Goal: Obtain resource: Obtain resource

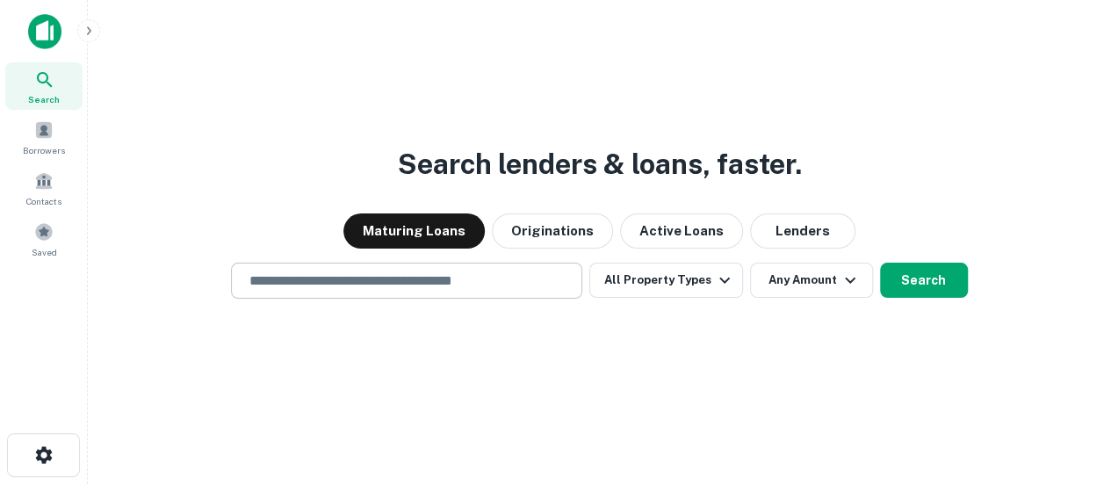
click at [408, 292] on div "​" at bounding box center [406, 281] width 351 height 36
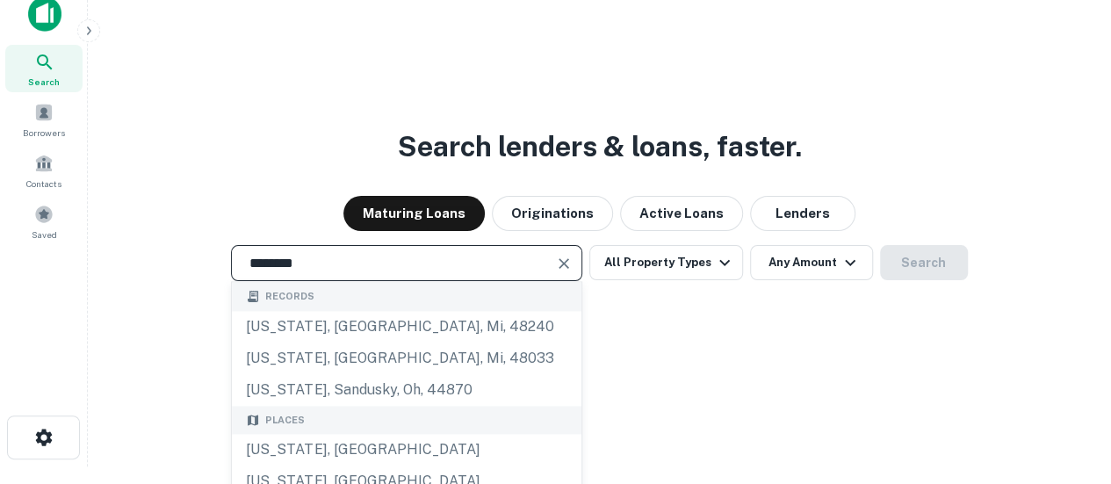
scroll to position [28, 0]
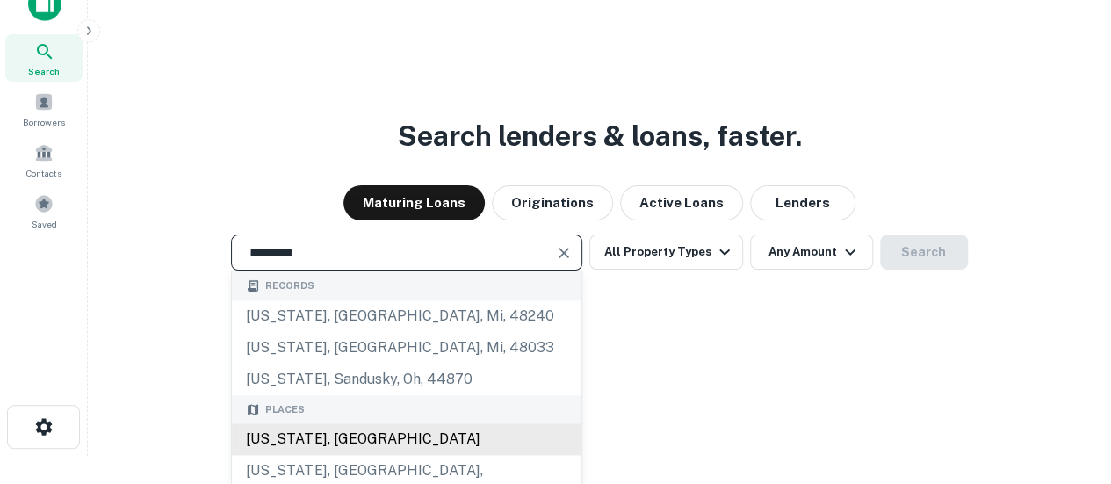
click at [352, 436] on div "[US_STATE], [GEOGRAPHIC_DATA]" at bounding box center [407, 439] width 350 height 32
type input "**********"
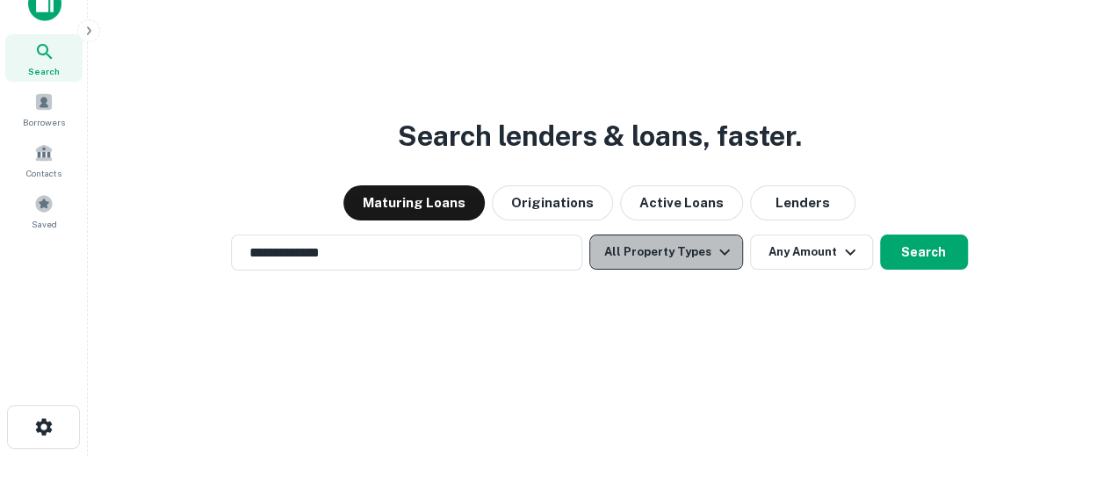
click at [705, 262] on button "All Property Types" at bounding box center [665, 251] width 153 height 35
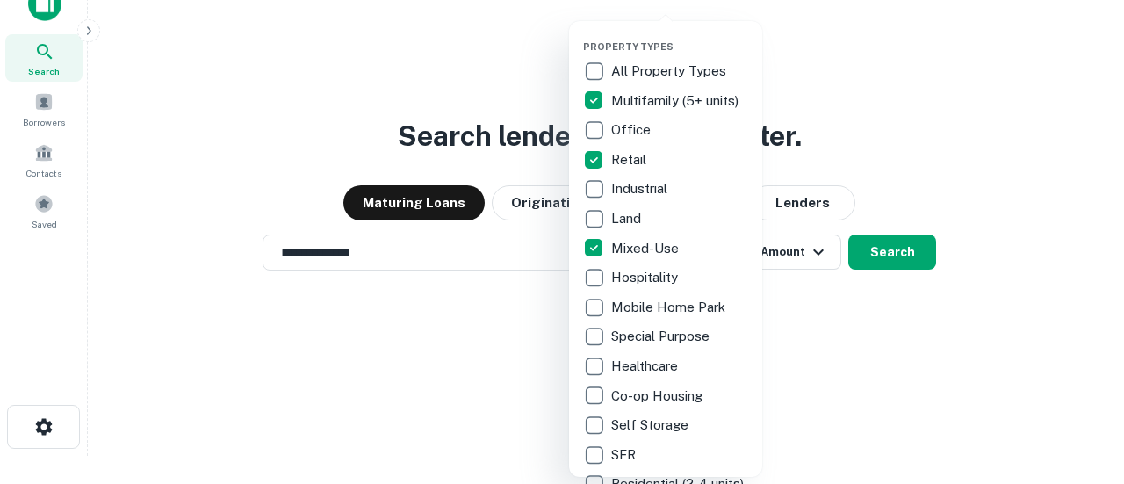
drag, startPoint x: 866, startPoint y: 334, endPoint x: 834, endPoint y: 323, distance: 33.3
click at [866, 334] on div at bounding box center [562, 242] width 1124 height 484
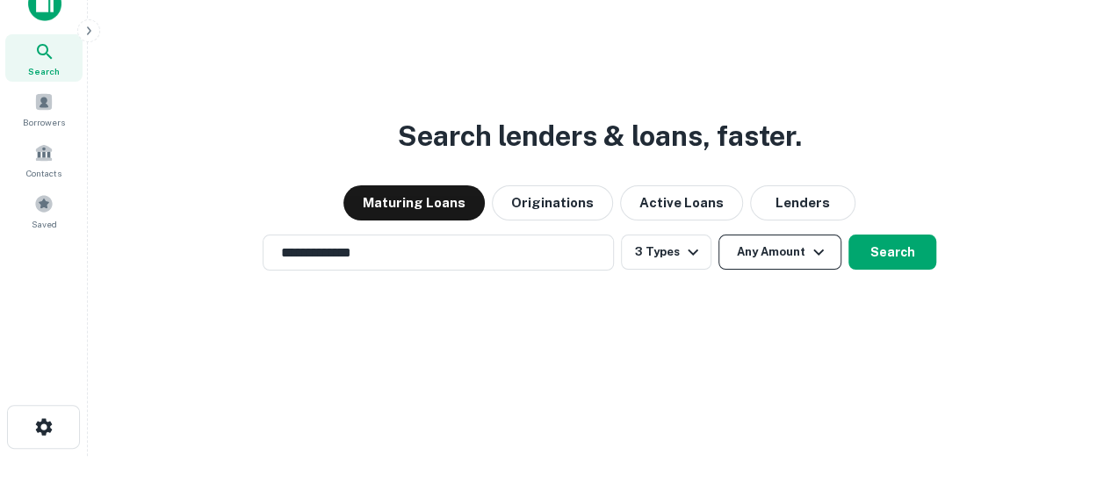
click at [772, 250] on button "Any Amount" at bounding box center [779, 251] width 123 height 35
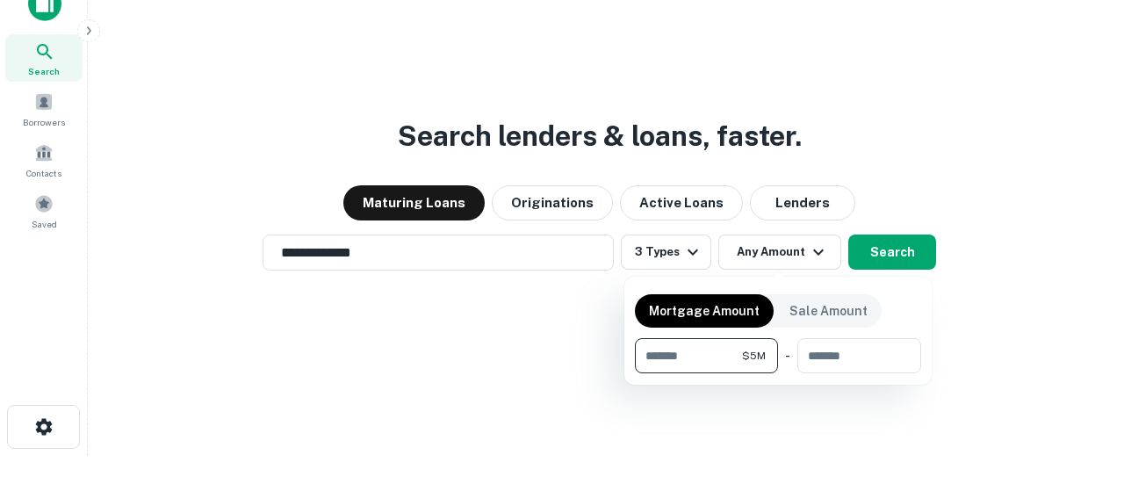
type input "*******"
click at [889, 252] on div at bounding box center [562, 242] width 1124 height 484
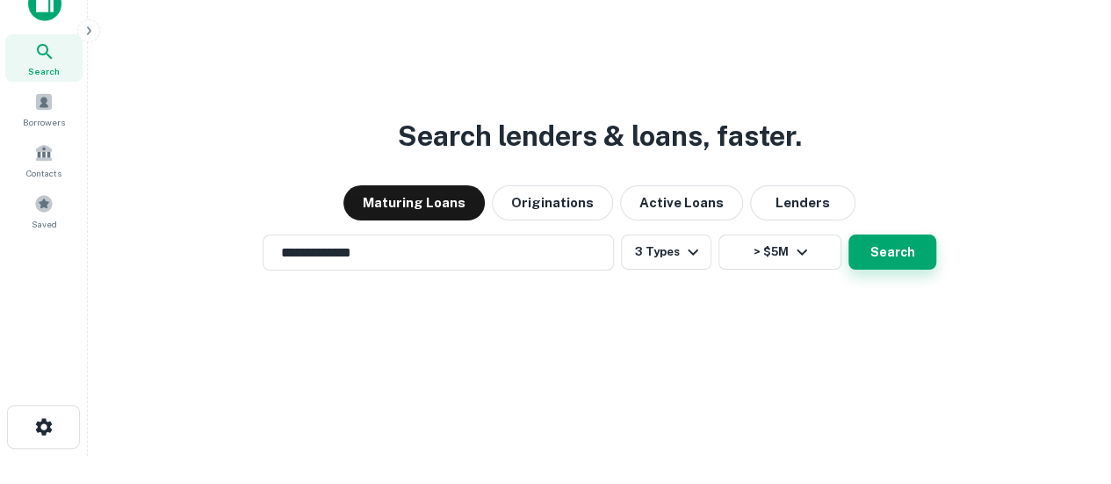
click at [895, 252] on button "Search" at bounding box center [892, 251] width 88 height 35
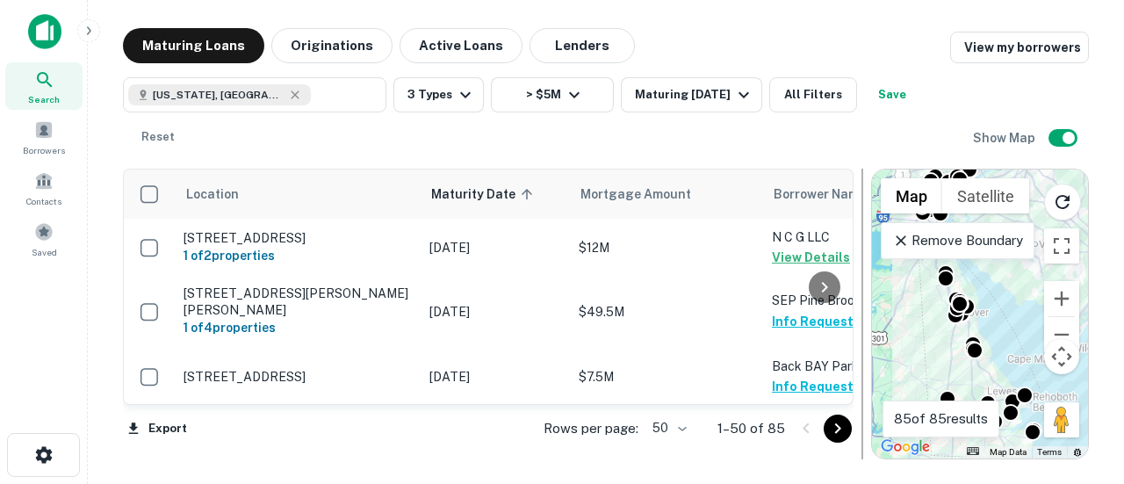
drag, startPoint x: 710, startPoint y: 260, endPoint x: 867, endPoint y: 254, distance: 157.3
click at [867, 254] on div at bounding box center [863, 314] width 18 height 291
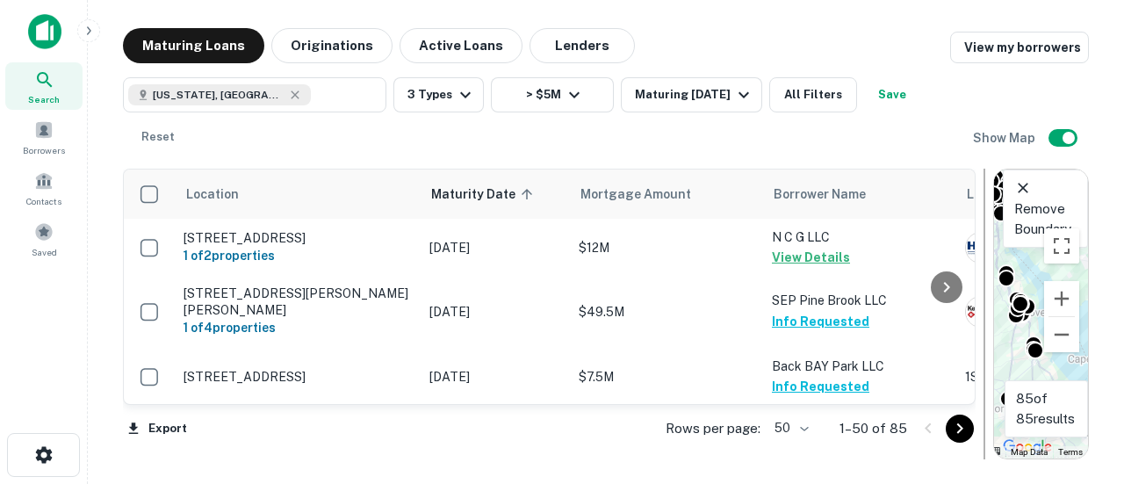
drag, startPoint x: 855, startPoint y: 257, endPoint x: 979, endPoint y: 263, distance: 123.9
click at [979, 263] on div at bounding box center [985, 314] width 18 height 291
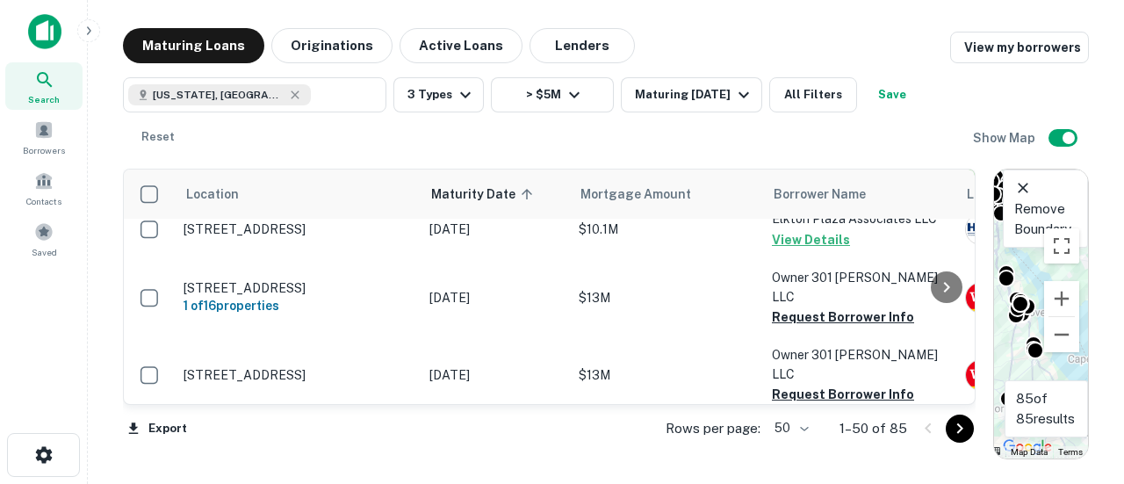
scroll to position [439, 0]
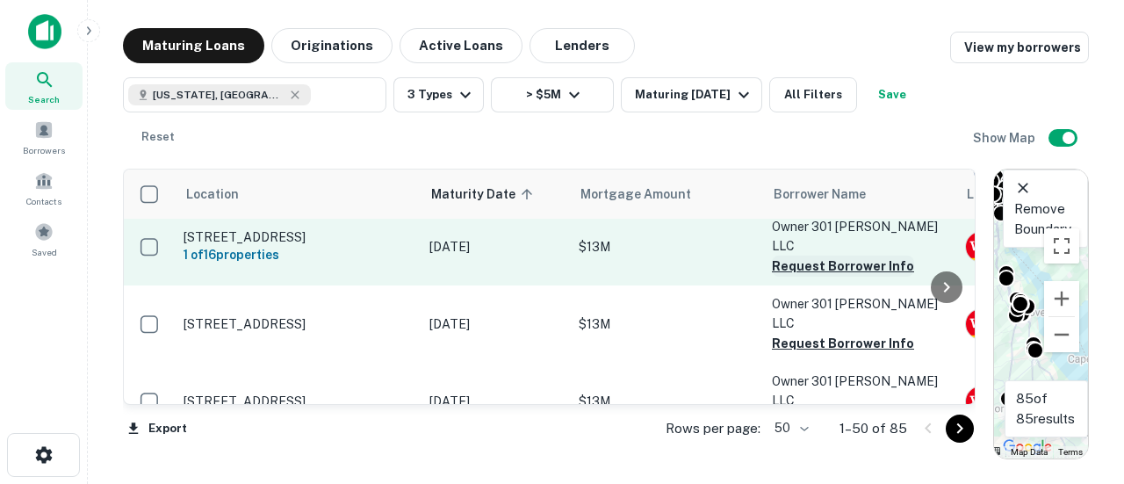
click at [811, 256] on button "Request Borrower Info" at bounding box center [843, 266] width 142 height 21
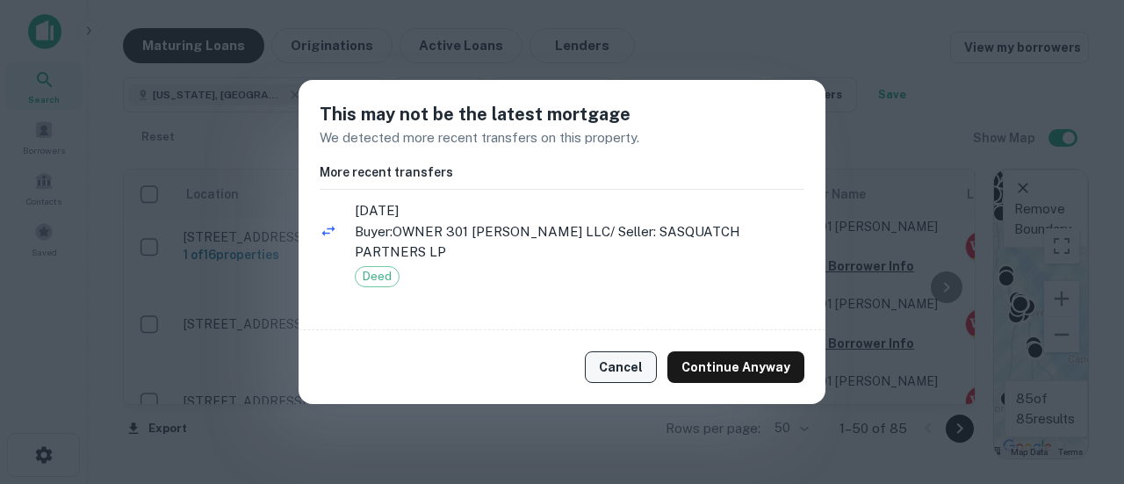
click at [632, 357] on button "Cancel" at bounding box center [621, 367] width 72 height 32
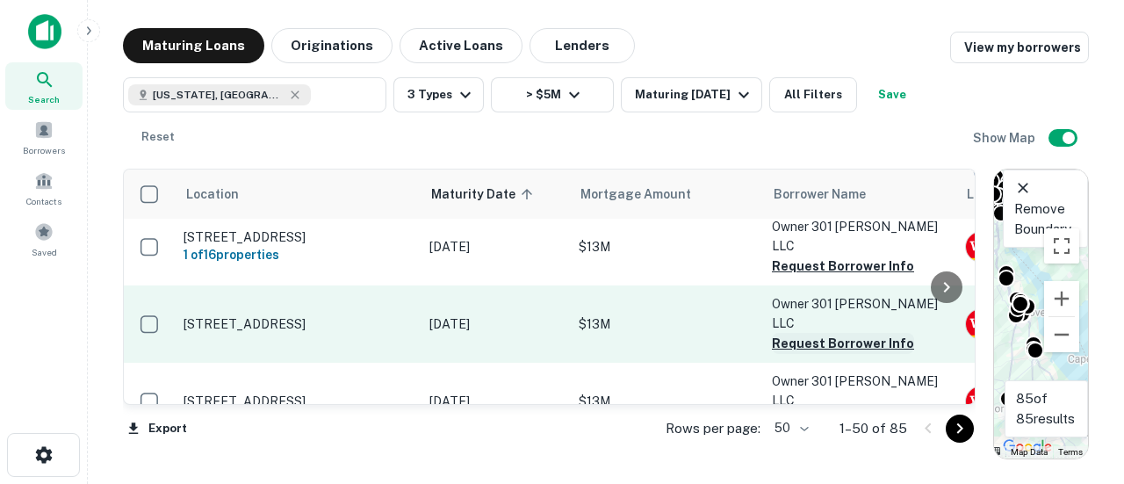
click at [817, 333] on button "Request Borrower Info" at bounding box center [843, 343] width 142 height 21
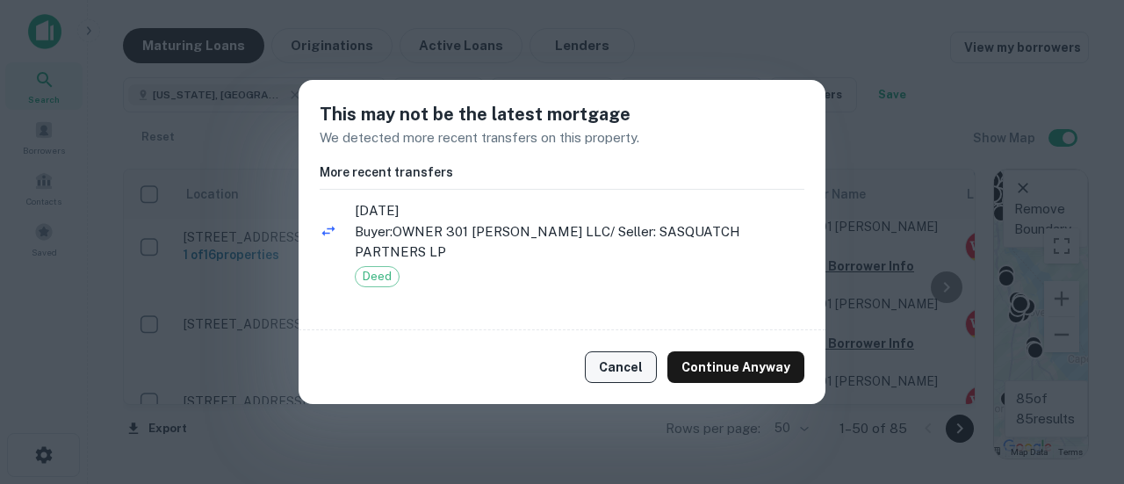
click at [631, 351] on button "Cancel" at bounding box center [621, 367] width 72 height 32
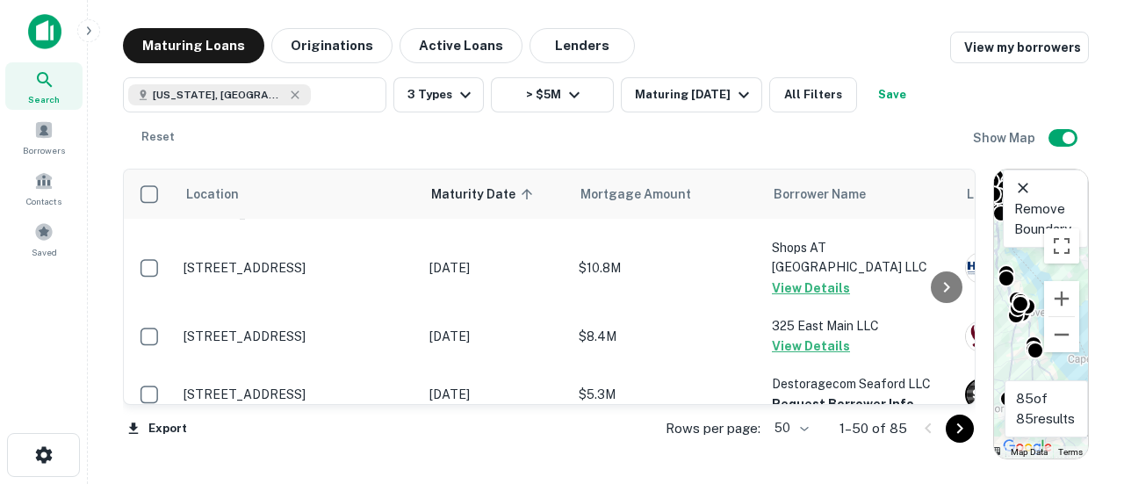
scroll to position [878, 0]
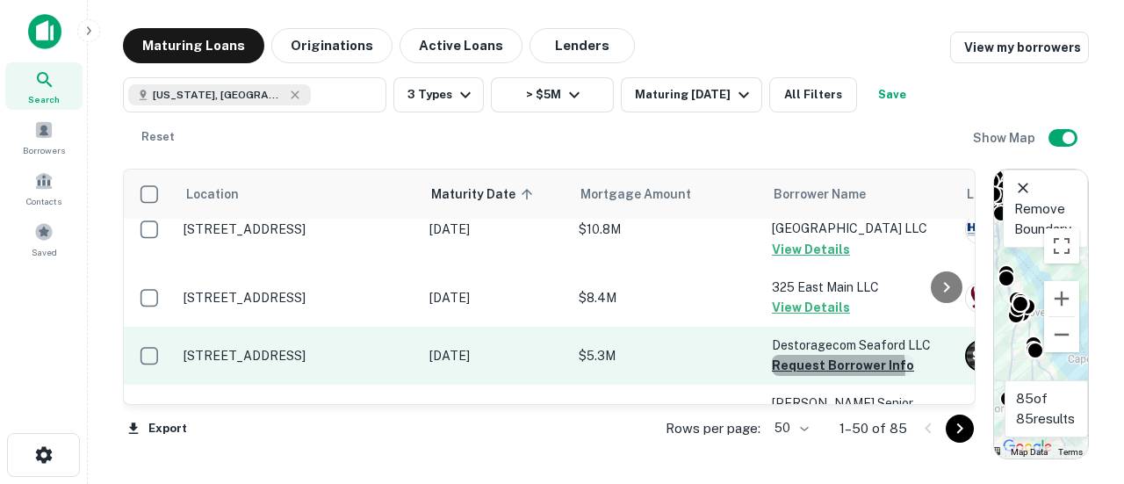
click at [819, 355] on button "Request Borrower Info" at bounding box center [843, 365] width 142 height 21
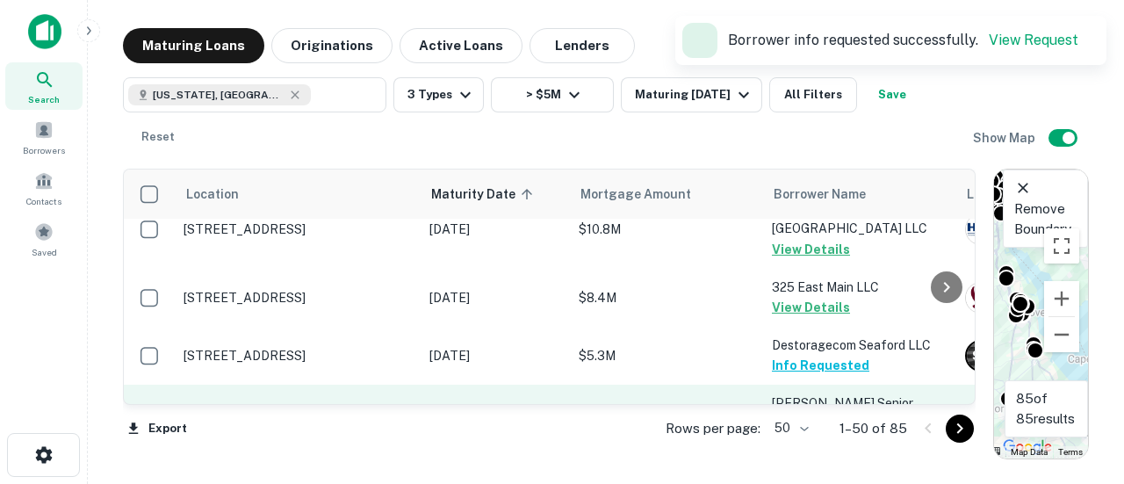
scroll to position [966, 0]
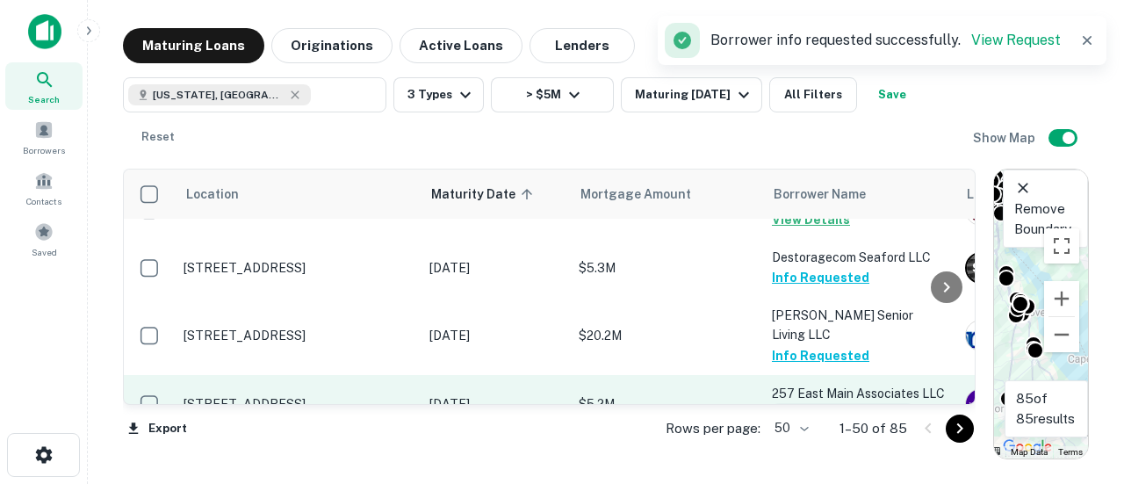
click at [796, 403] on button "Request Borrower Info" at bounding box center [843, 413] width 142 height 21
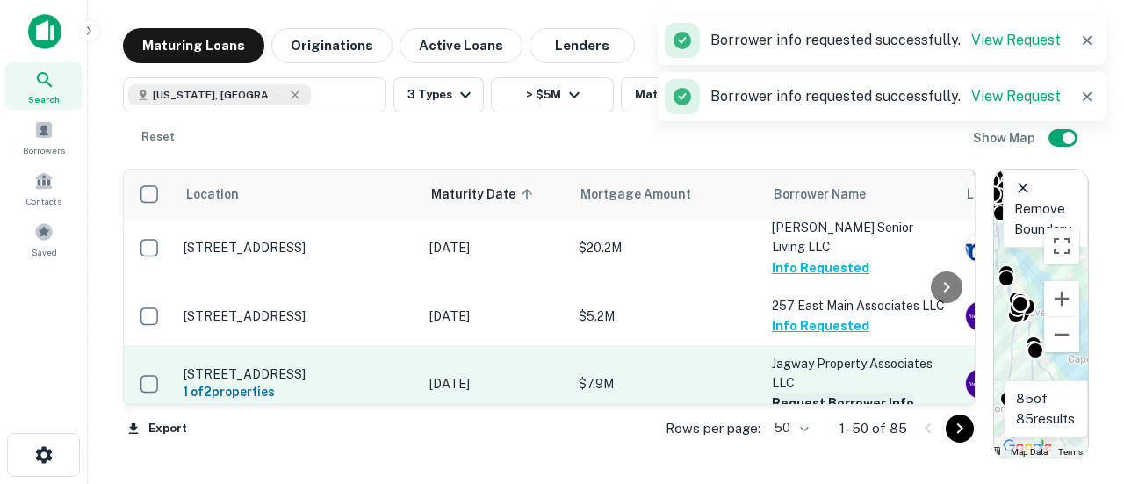
click at [804, 393] on button "Request Borrower Info" at bounding box center [843, 403] width 142 height 21
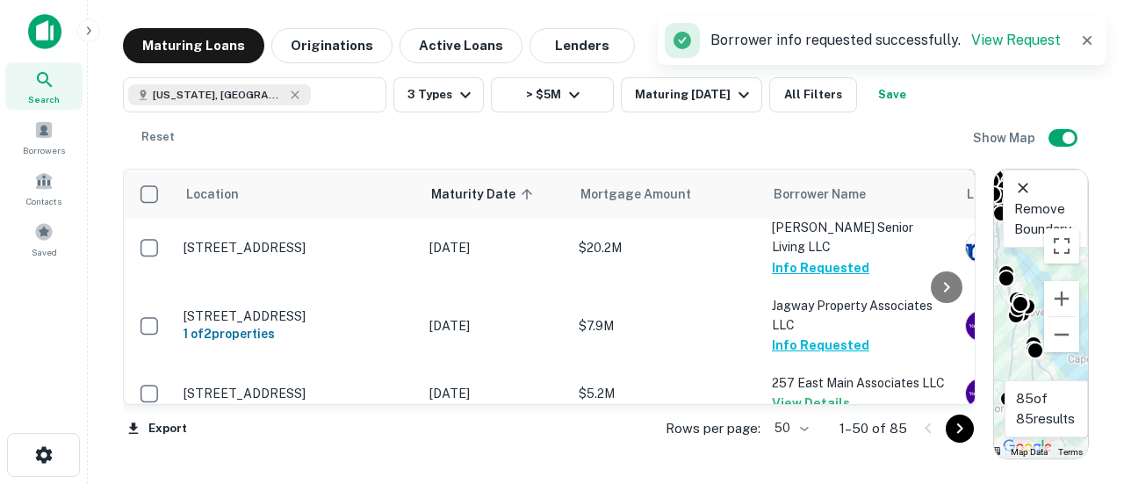
click at [804, 451] on button "Request Borrower Info" at bounding box center [843, 461] width 142 height 21
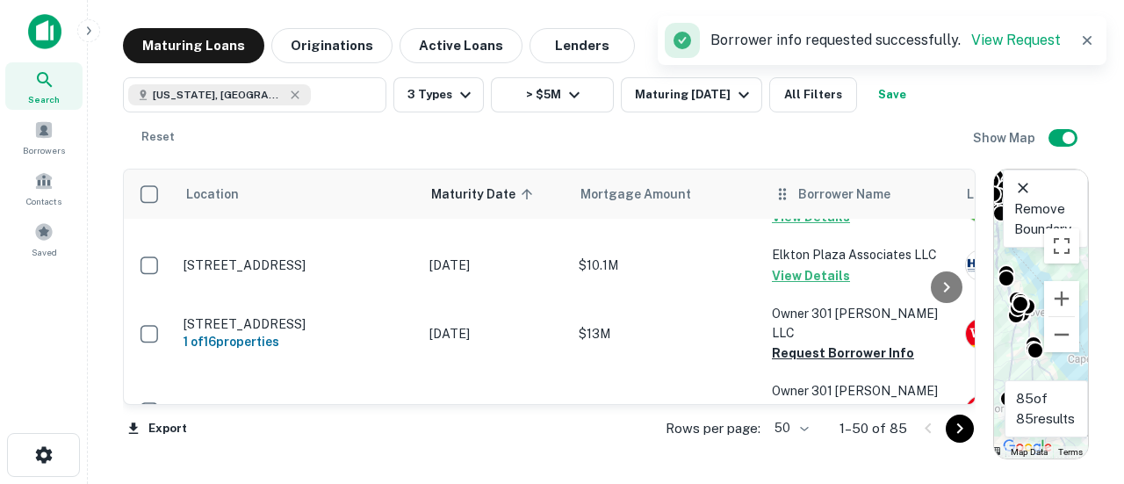
scroll to position [351, 0]
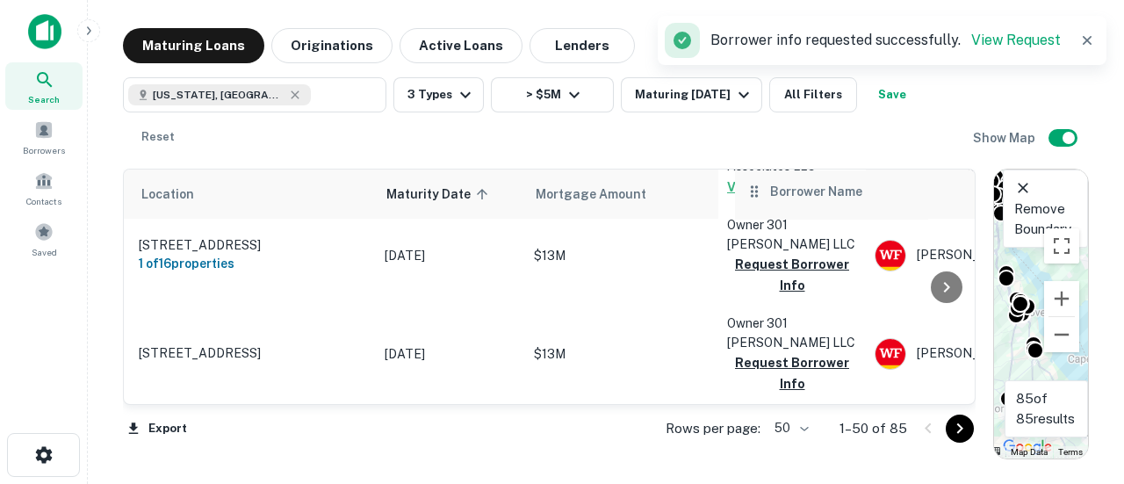
drag, startPoint x: 783, startPoint y: 197, endPoint x: 743, endPoint y: 197, distance: 40.4
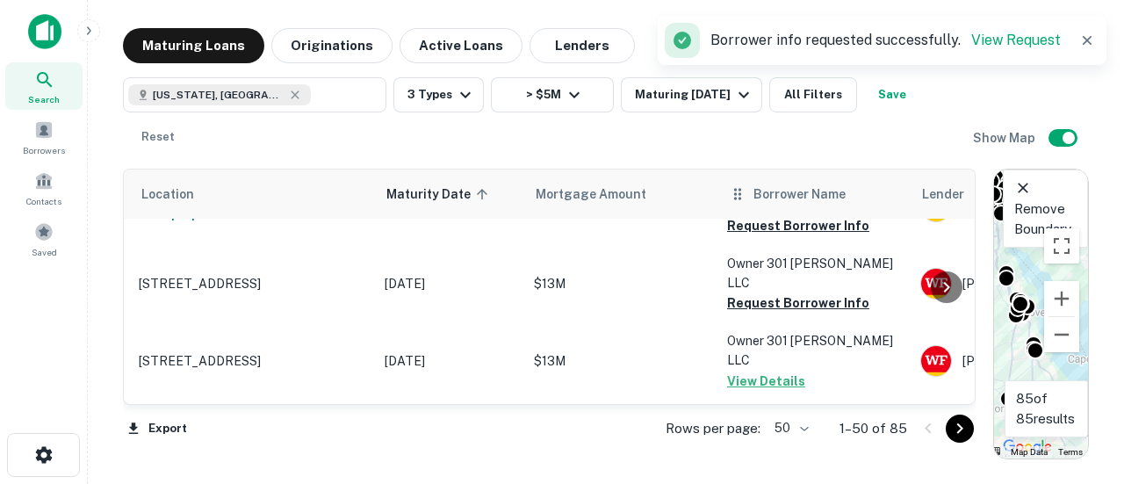
scroll to position [351, 53]
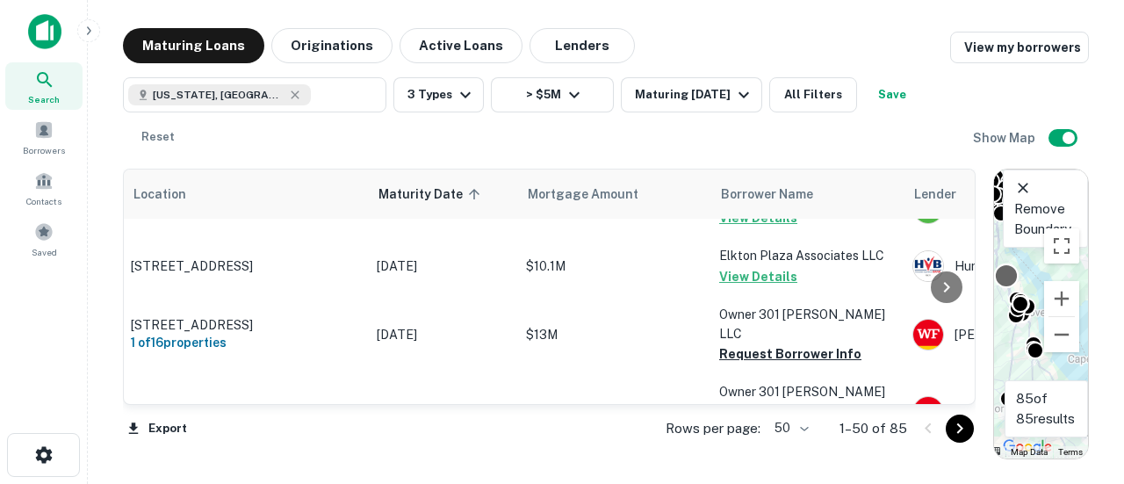
drag, startPoint x: 982, startPoint y: 281, endPoint x: 996, endPoint y: 278, distance: 14.3
click at [1015, 280] on div "Location Maturity Date sorted ascending Mortgage Amount Borrower Name Lender Pu…" at bounding box center [606, 307] width 966 height 305
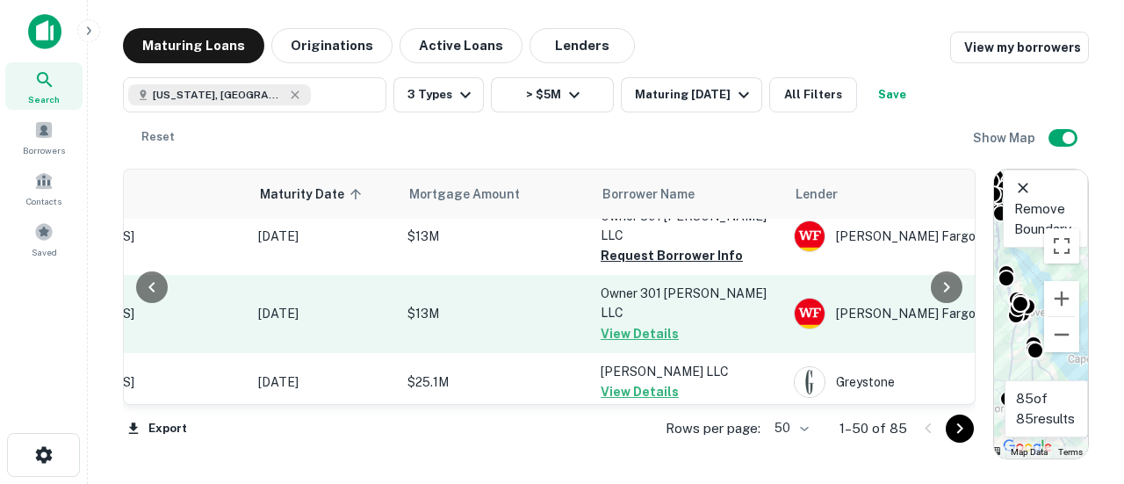
scroll to position [351, 171]
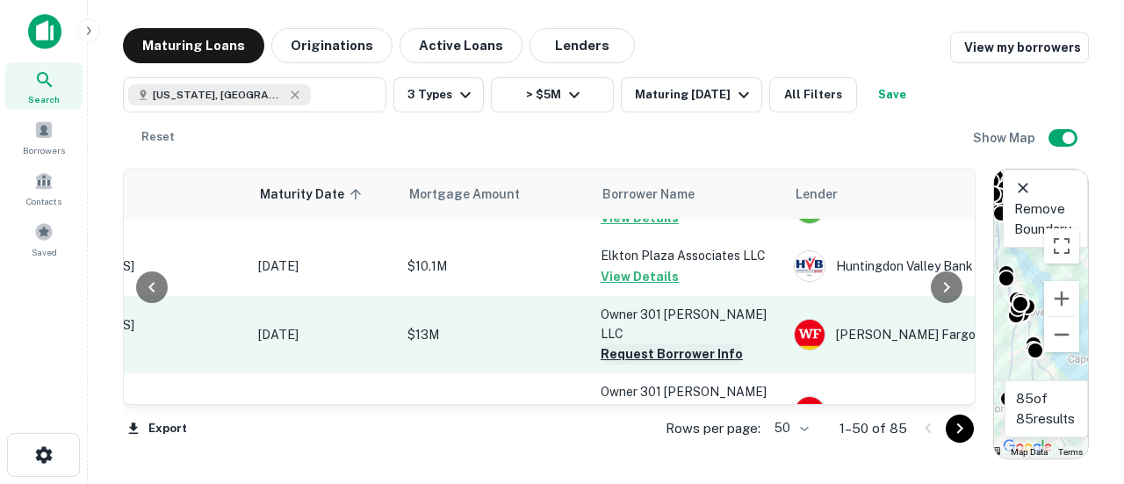
click at [619, 343] on button "Request Borrower Info" at bounding box center [672, 353] width 142 height 21
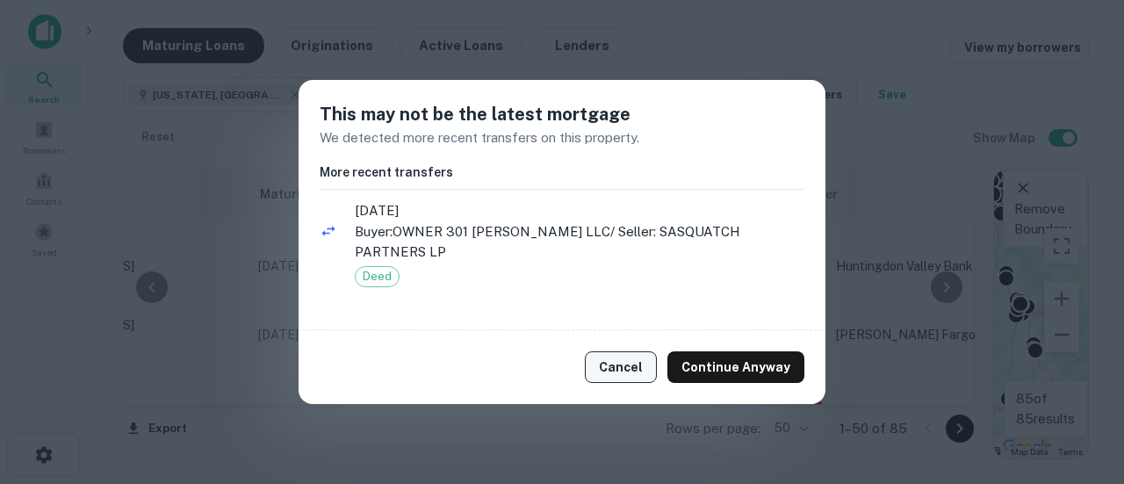
click at [624, 362] on button "Cancel" at bounding box center [621, 367] width 72 height 32
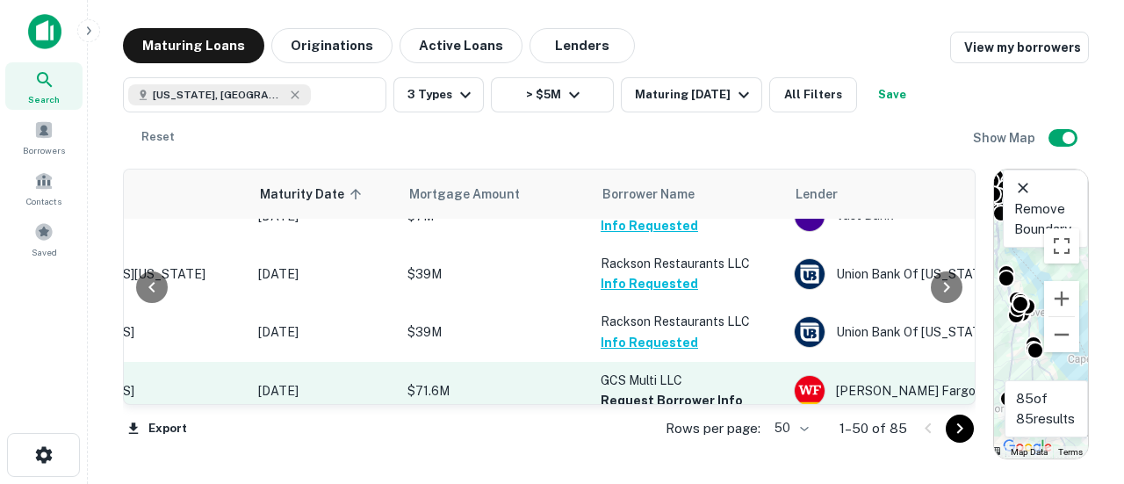
scroll to position [1317, 171]
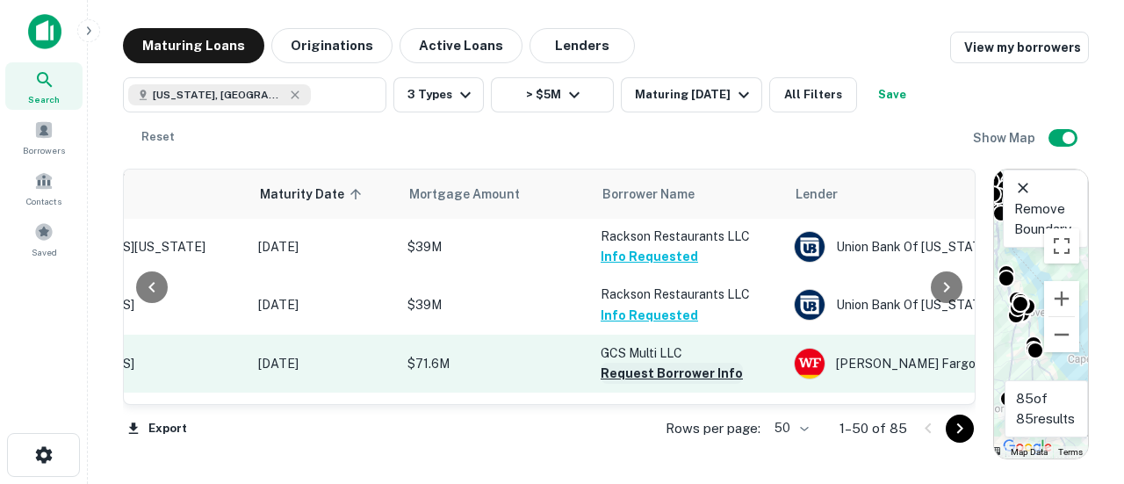
click at [640, 363] on button "Request Borrower Info" at bounding box center [672, 373] width 142 height 21
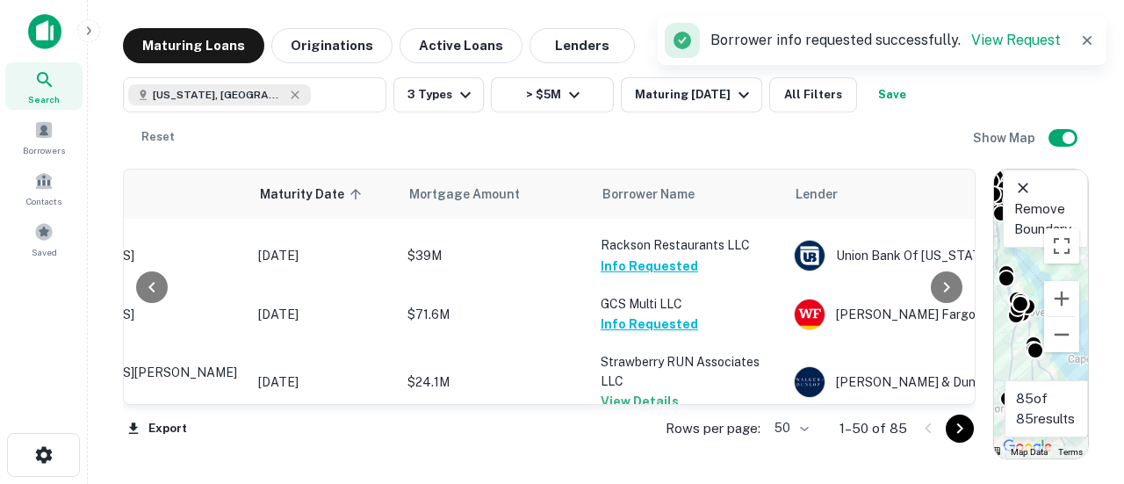
scroll to position [1405, 171]
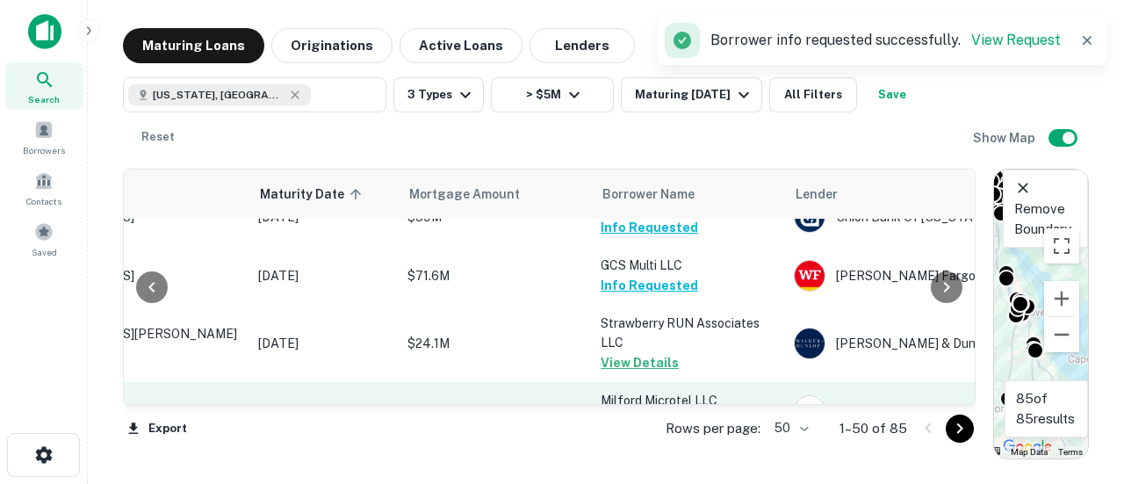
click at [648, 411] on button "Request Borrower Info" at bounding box center [672, 421] width 142 height 21
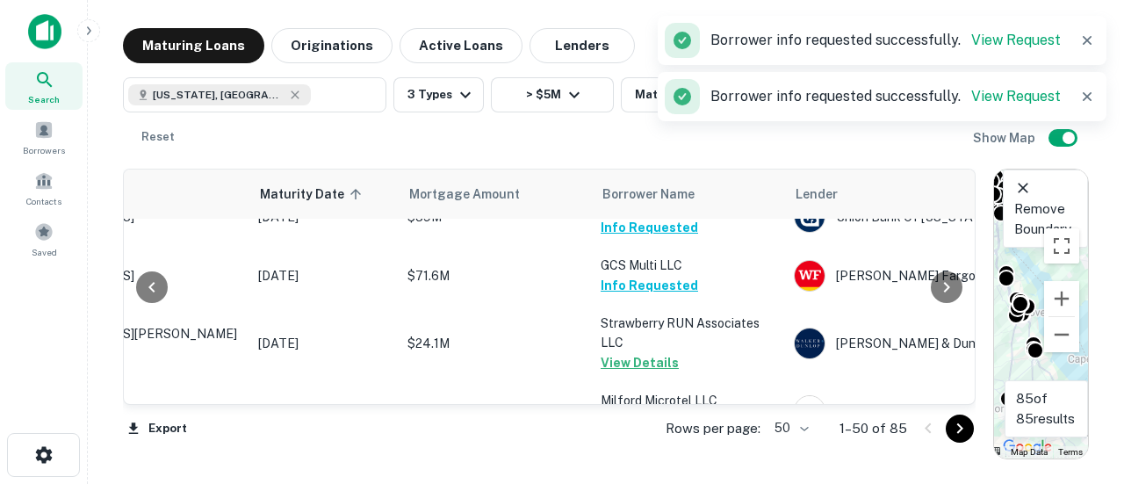
scroll to position [1493, 171]
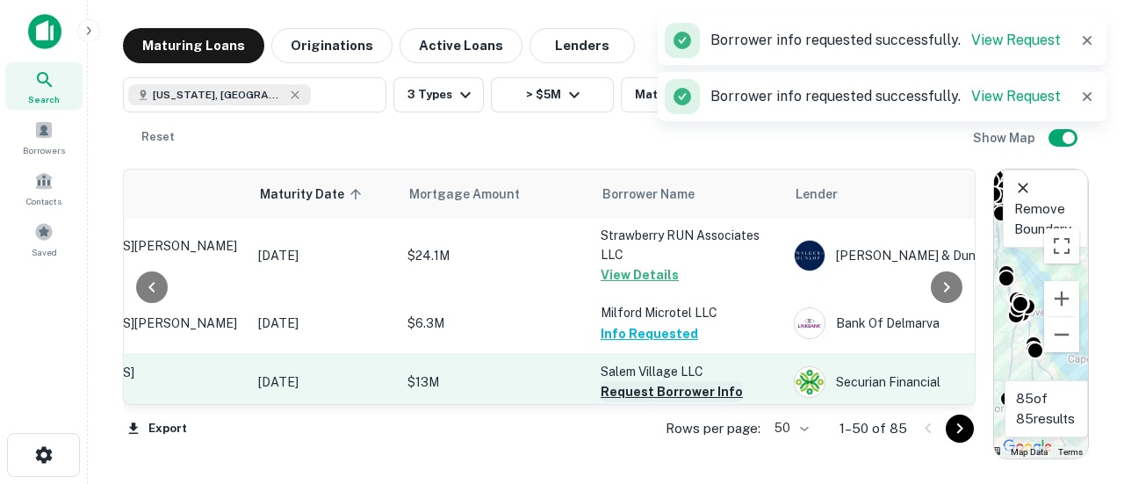
click at [639, 381] on button "Request Borrower Info" at bounding box center [672, 391] width 142 height 21
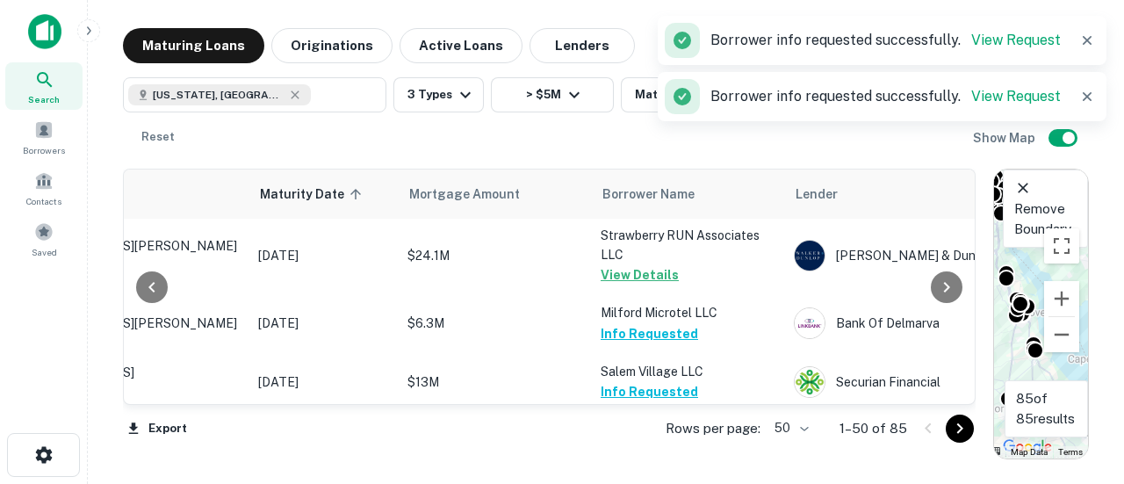
click at [652, 439] on button "Request Borrower Info" at bounding box center [672, 449] width 142 height 21
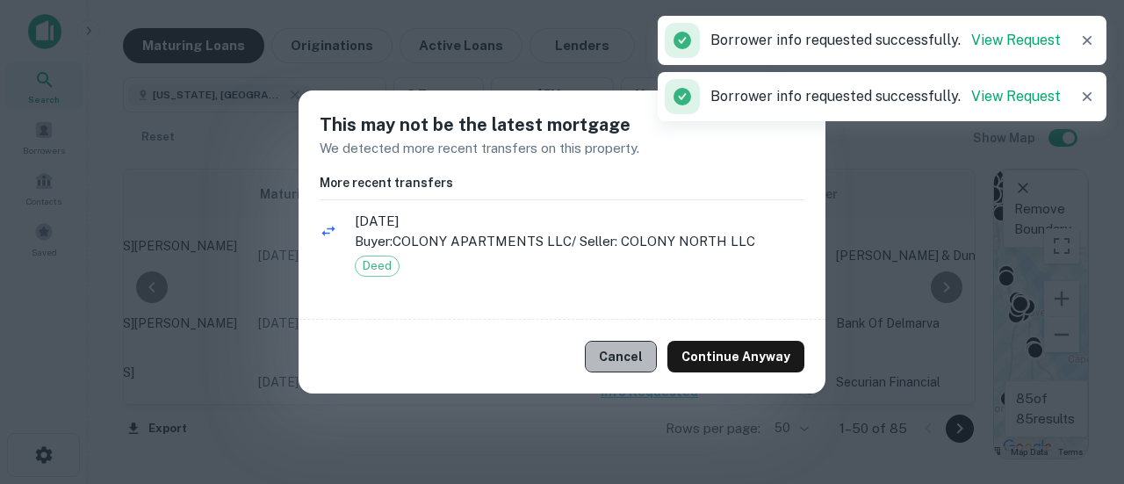
click at [650, 352] on button "Cancel" at bounding box center [621, 357] width 72 height 32
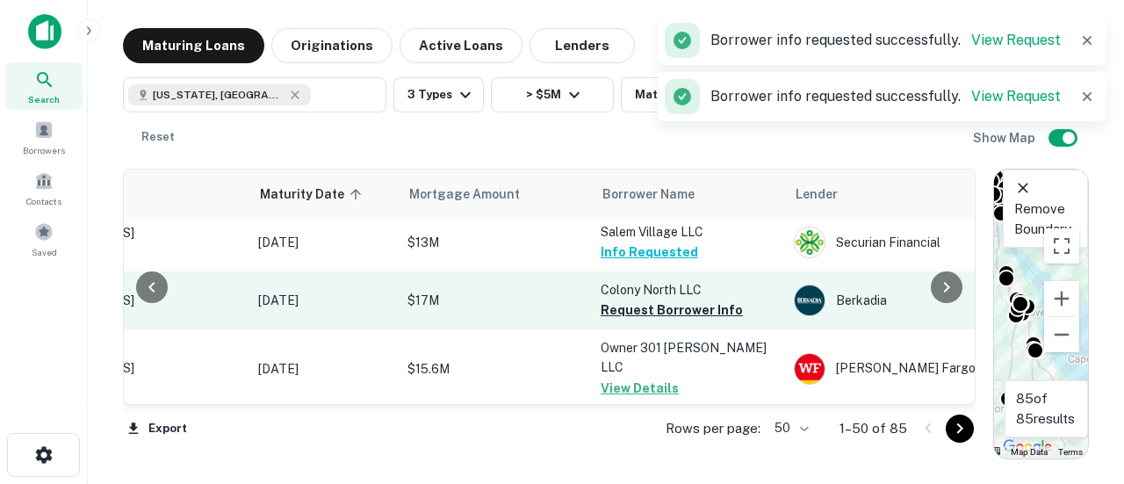
scroll to position [1669, 171]
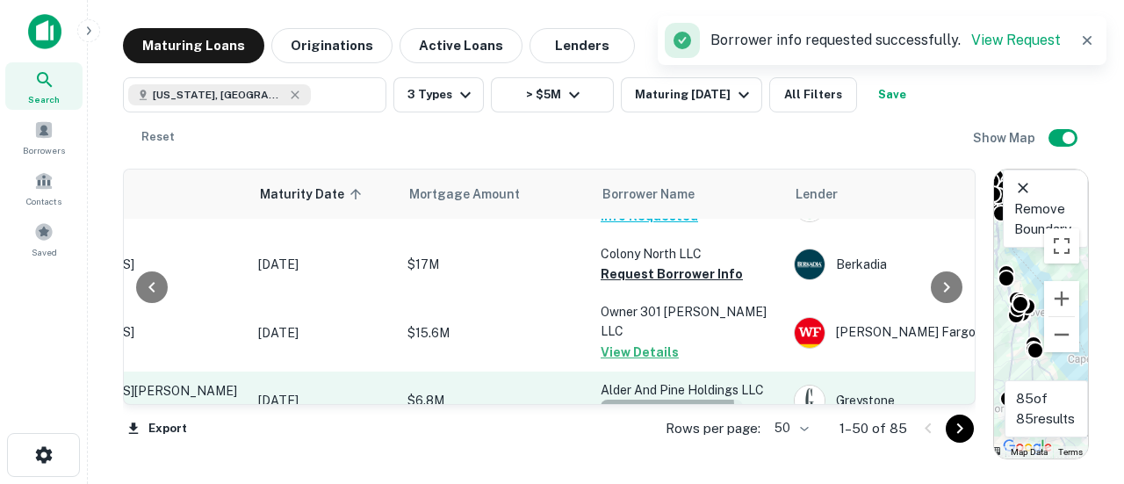
click at [638, 400] on button "Request Borrower Info" at bounding box center [672, 410] width 142 height 21
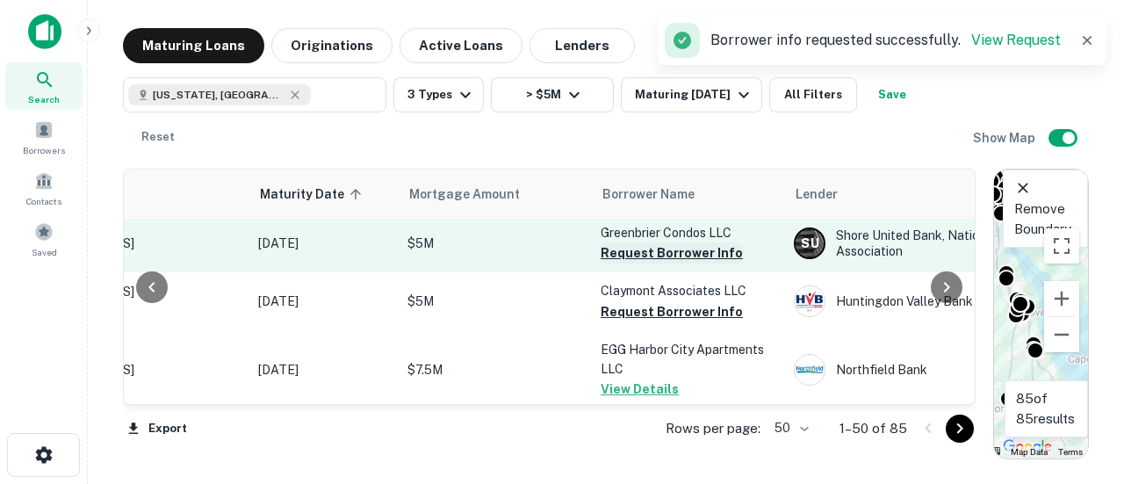
scroll to position [2108, 171]
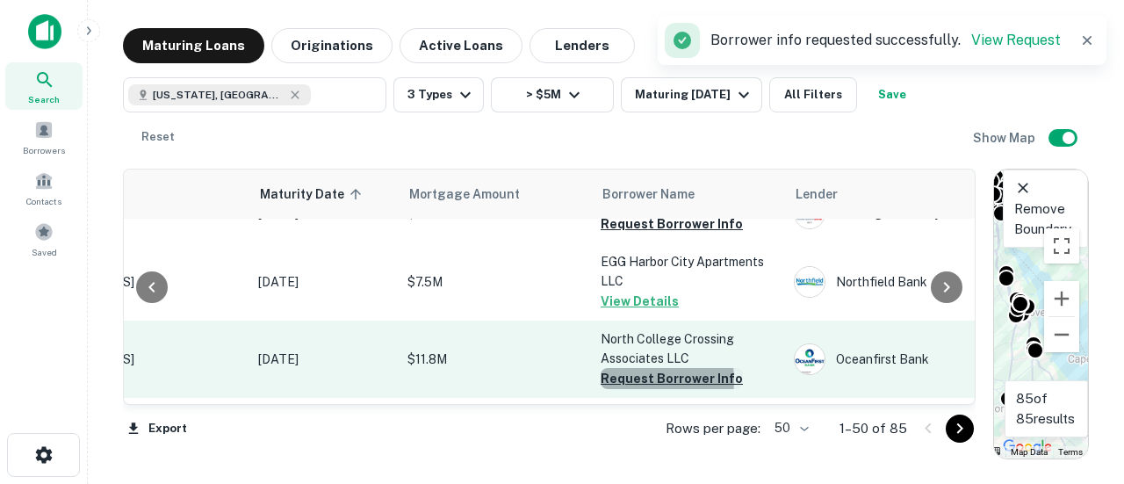
click at [633, 368] on button "Request Borrower Info" at bounding box center [672, 378] width 142 height 21
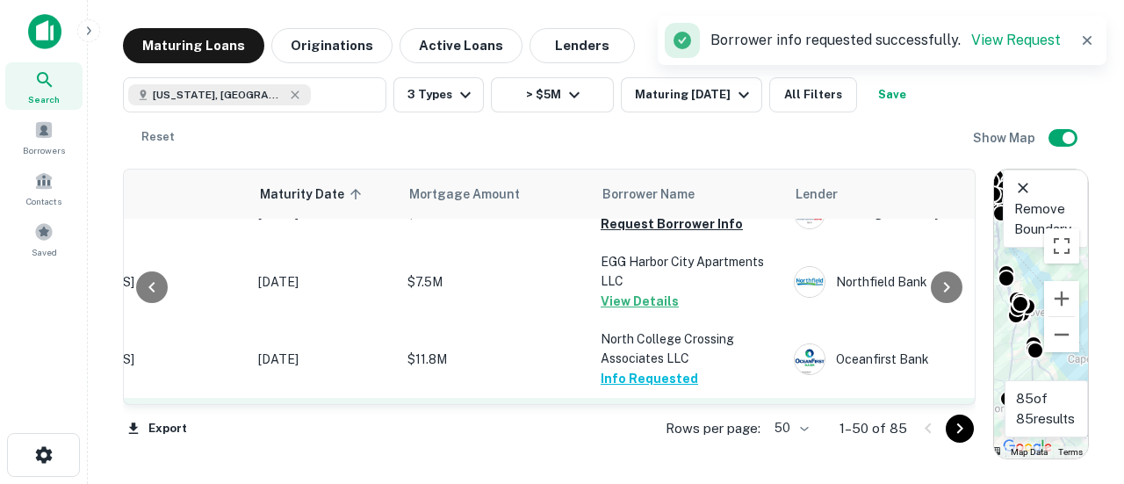
click at [635, 427] on button "Request Borrower Info" at bounding box center [672, 437] width 142 height 21
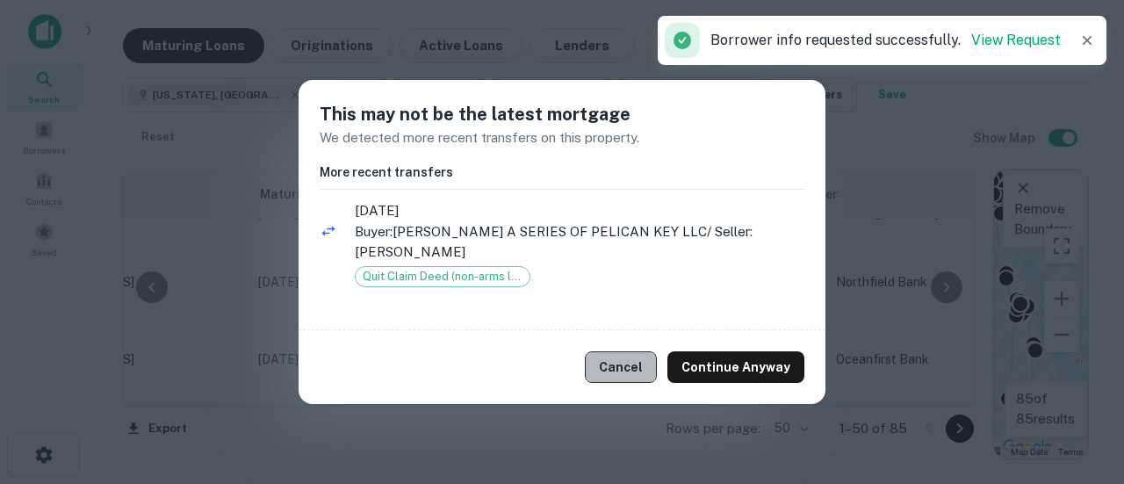
click at [636, 362] on button "Cancel" at bounding box center [621, 367] width 72 height 32
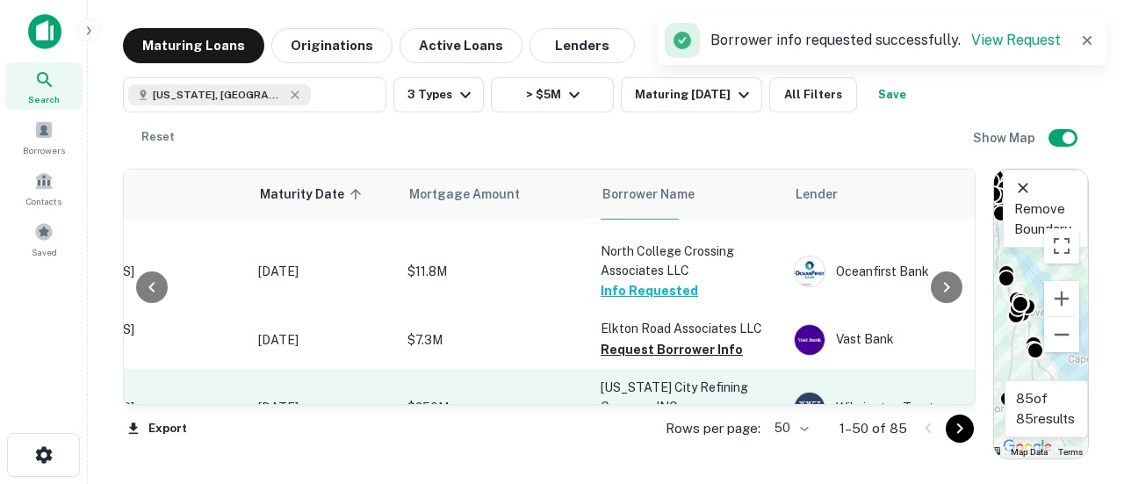
scroll to position [2283, 171]
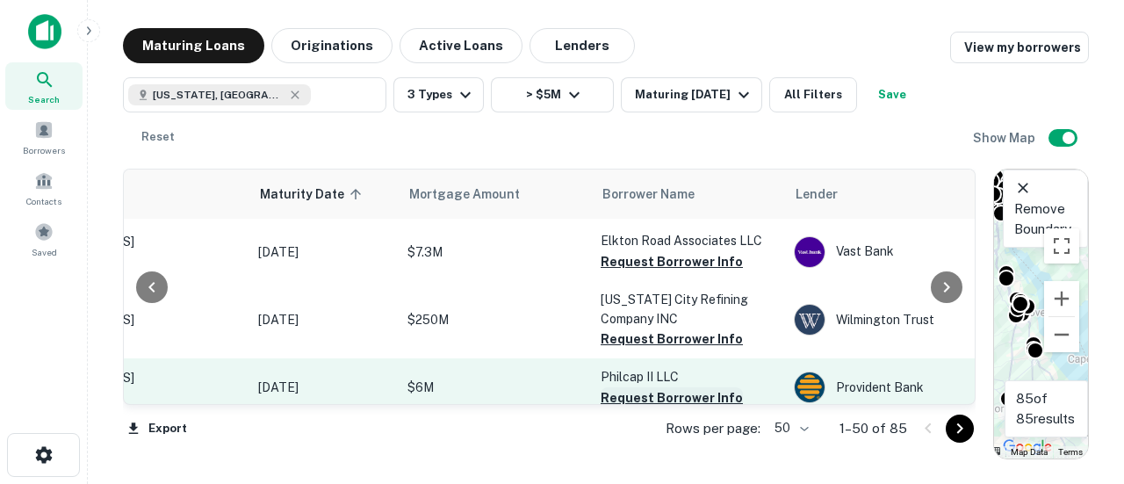
click at [629, 387] on button "Request Borrower Info" at bounding box center [672, 397] width 142 height 21
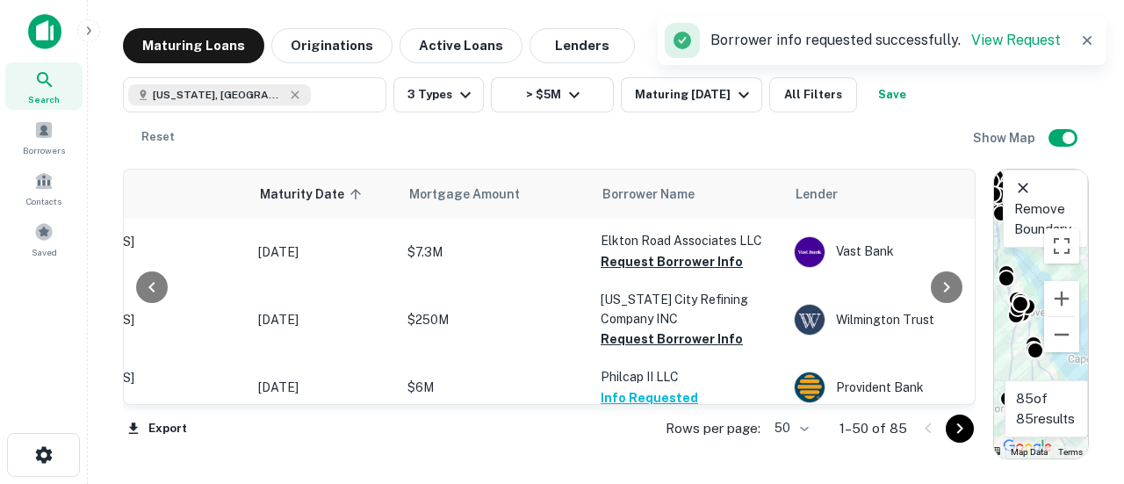
click at [634, 445] on button "Request Borrower Info" at bounding box center [672, 455] width 142 height 21
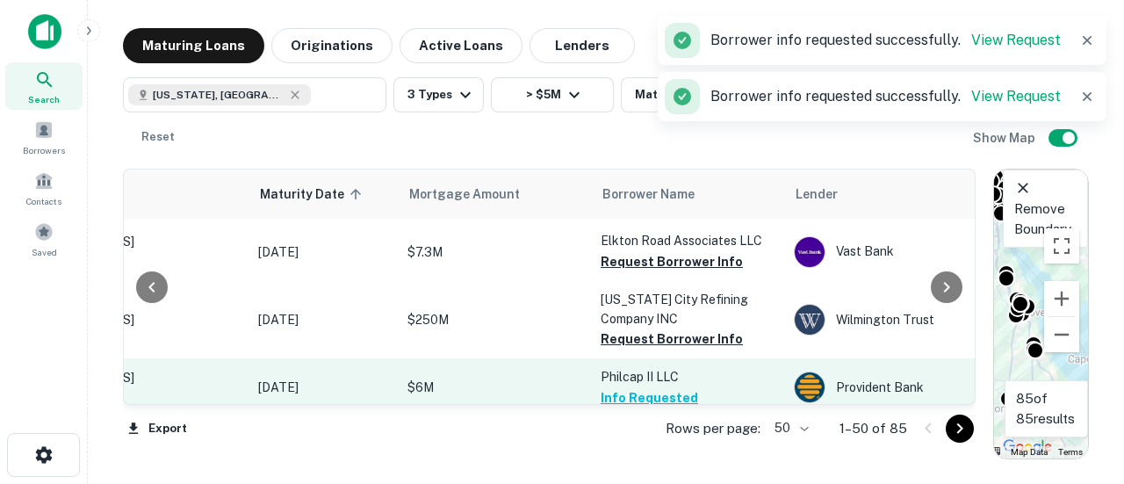
scroll to position [2371, 171]
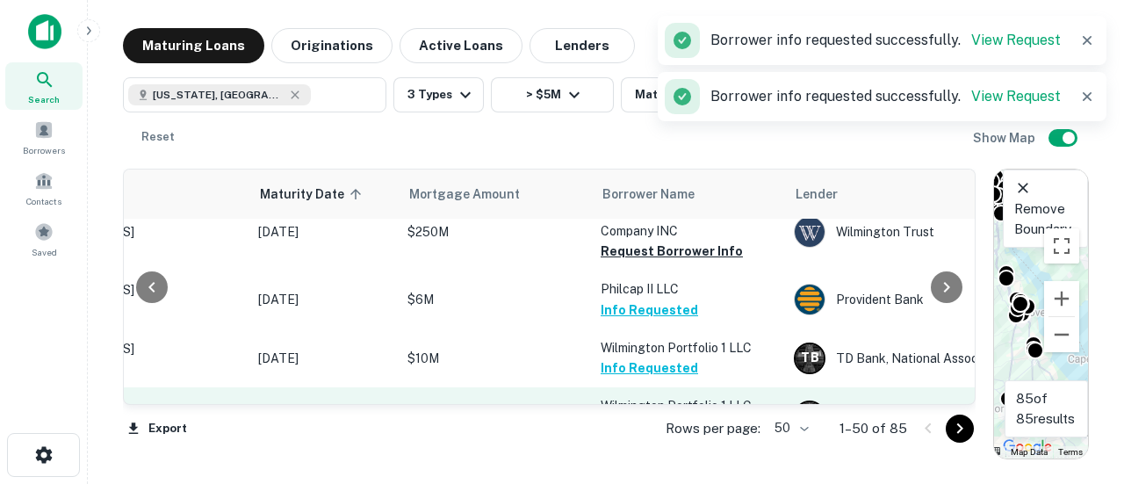
click at [638, 415] on button "Request Borrower Info" at bounding box center [672, 425] width 142 height 21
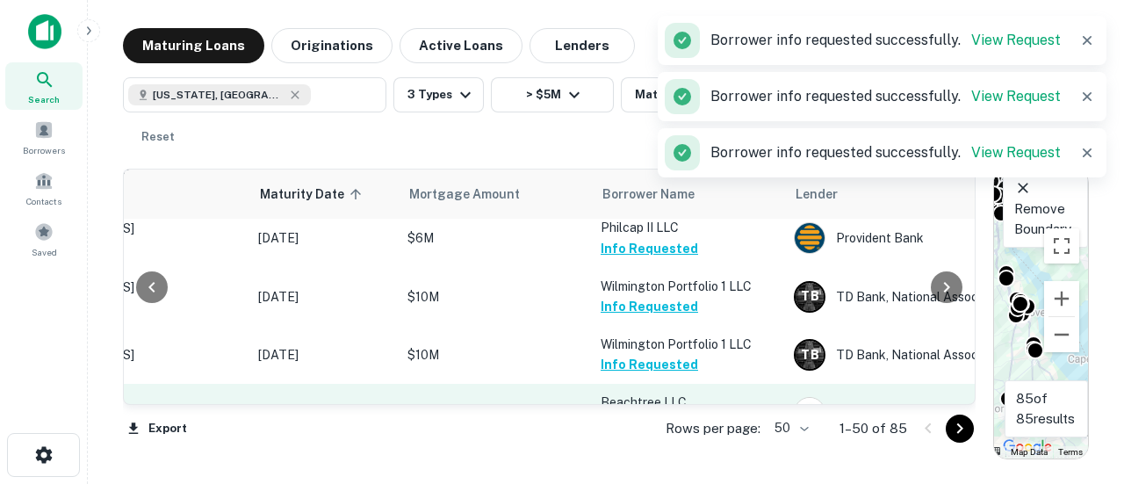
scroll to position [2459, 171]
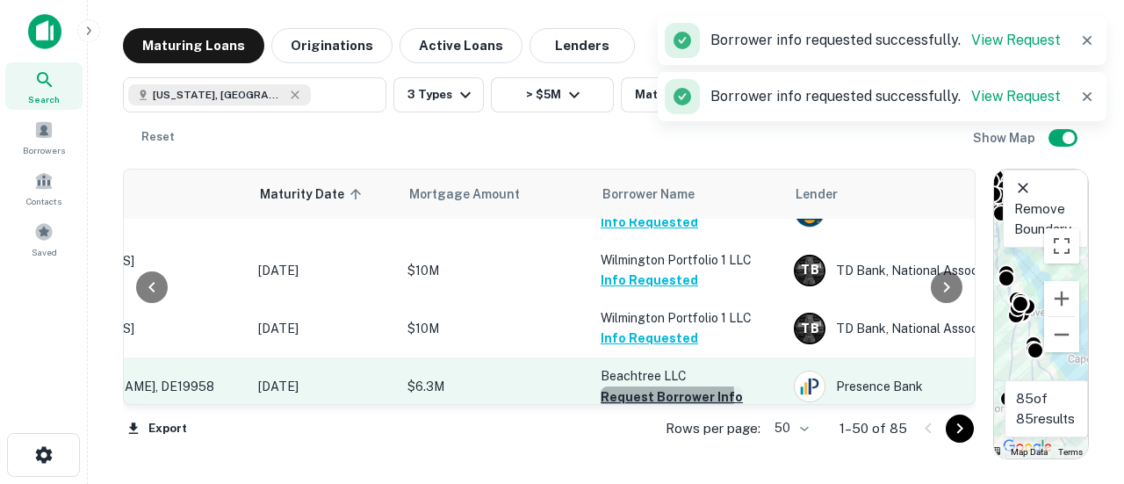
click at [630, 386] on button "Request Borrower Info" at bounding box center [672, 396] width 142 height 21
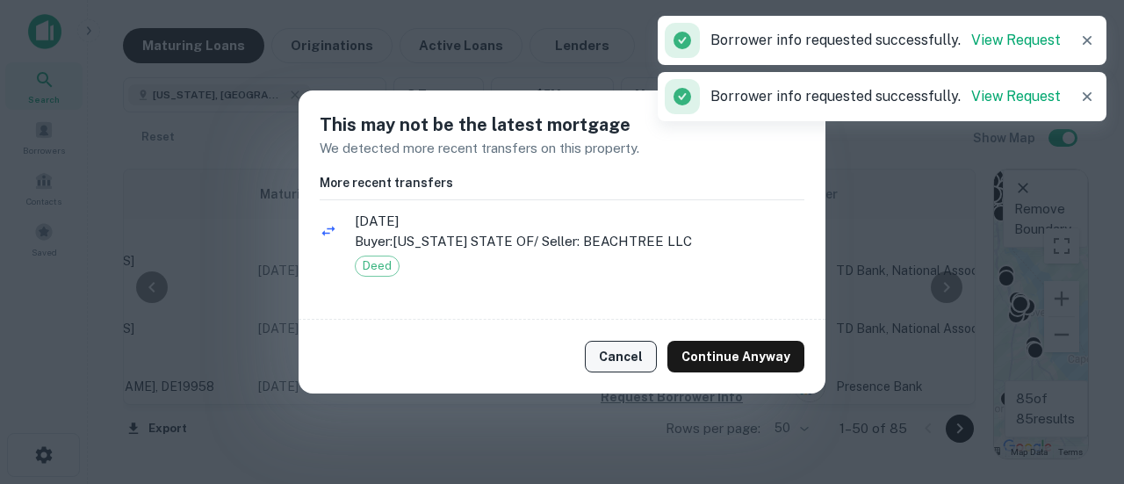
click at [631, 363] on button "Cancel" at bounding box center [621, 357] width 72 height 32
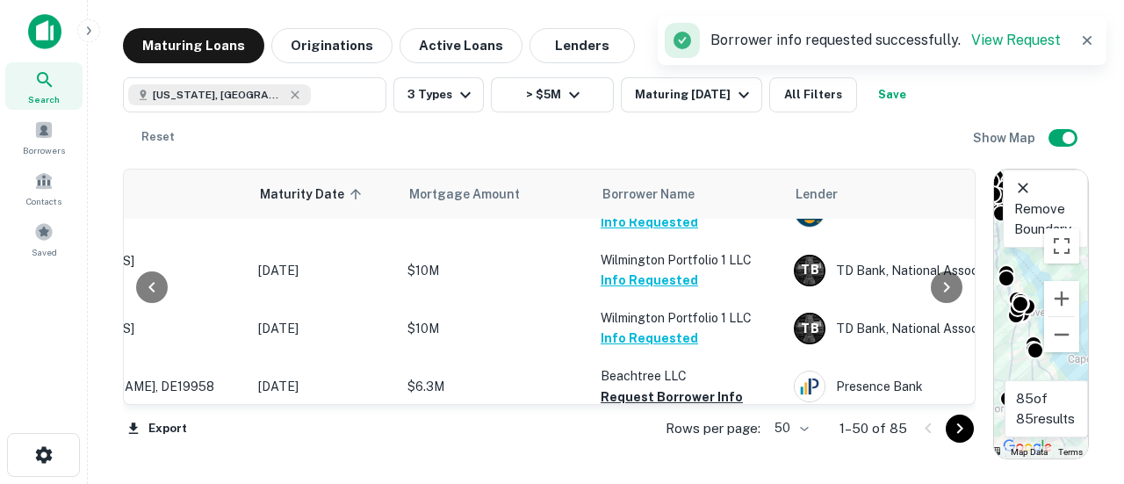
click at [621, 464] on button "Request Borrower Info" at bounding box center [672, 474] width 142 height 21
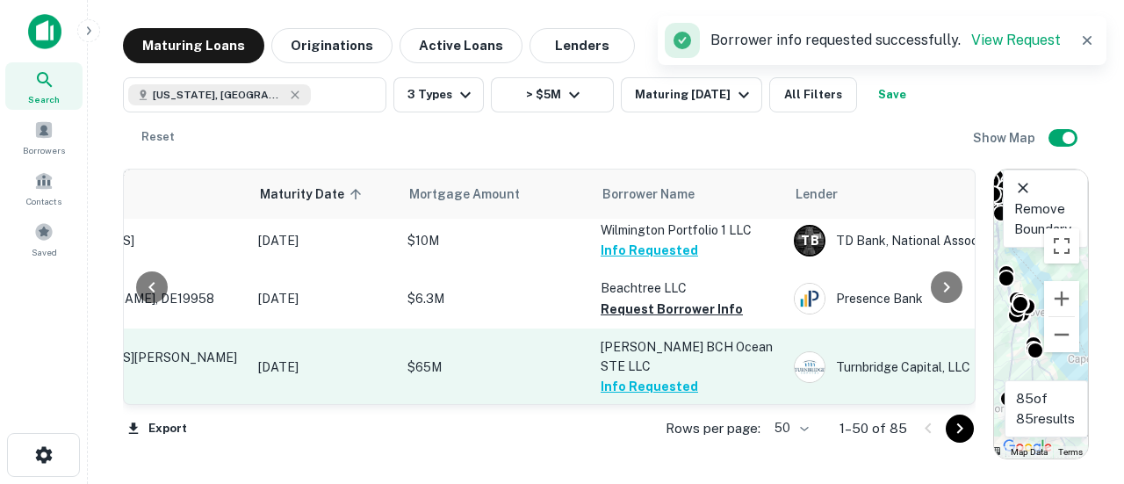
scroll to position [2635, 171]
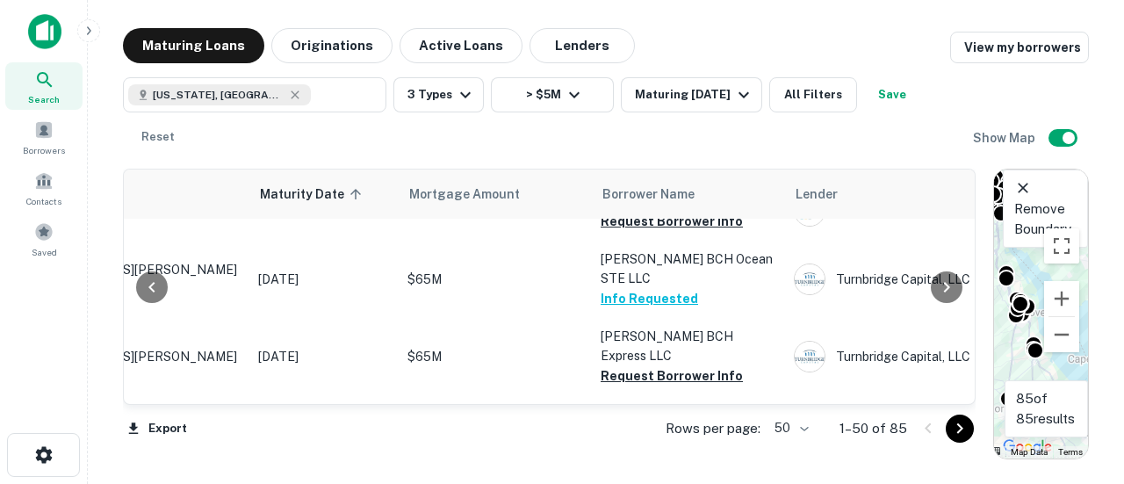
click at [624, 482] on button "Request Borrower Info" at bounding box center [672, 492] width 142 height 21
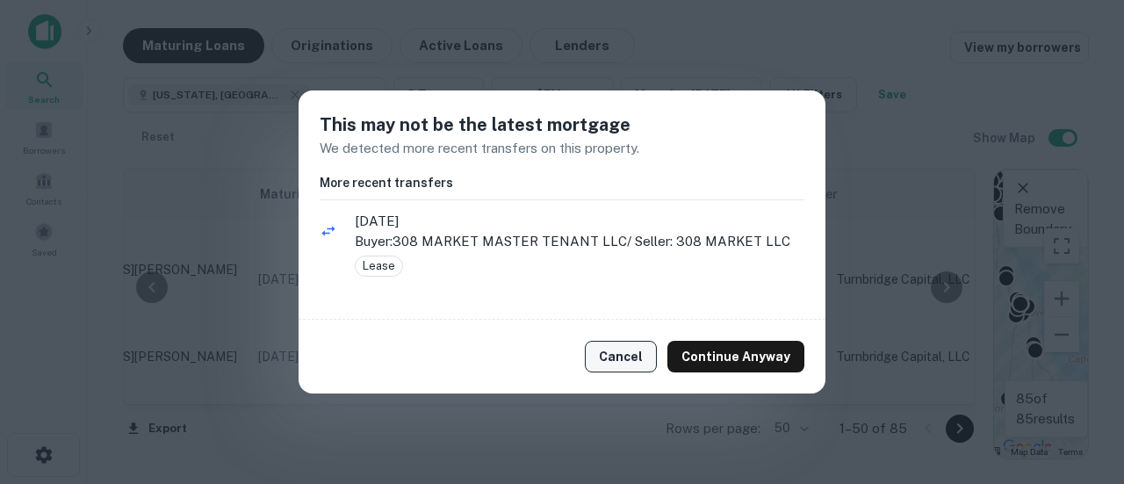
click at [629, 370] on button "Cancel" at bounding box center [621, 357] width 72 height 32
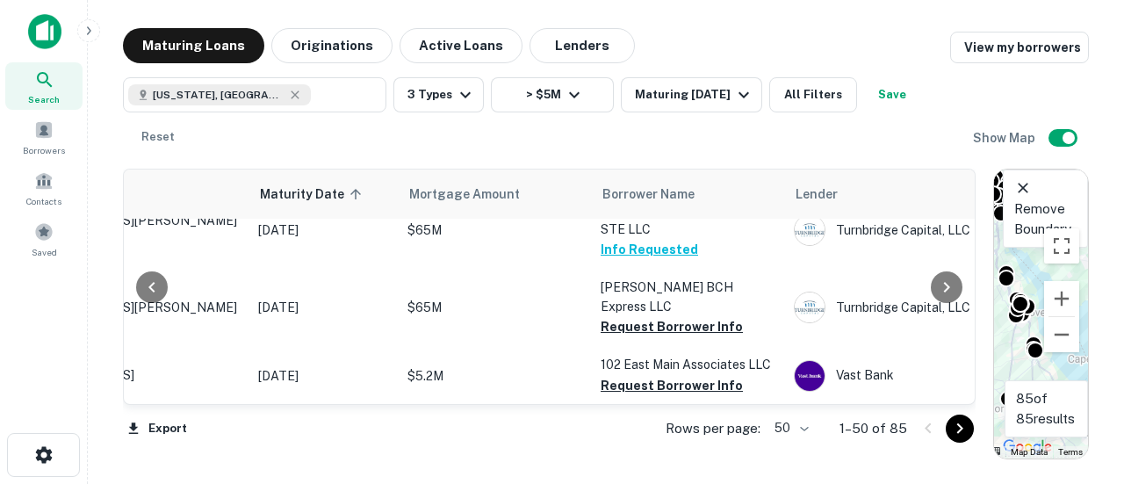
scroll to position [2723, 171]
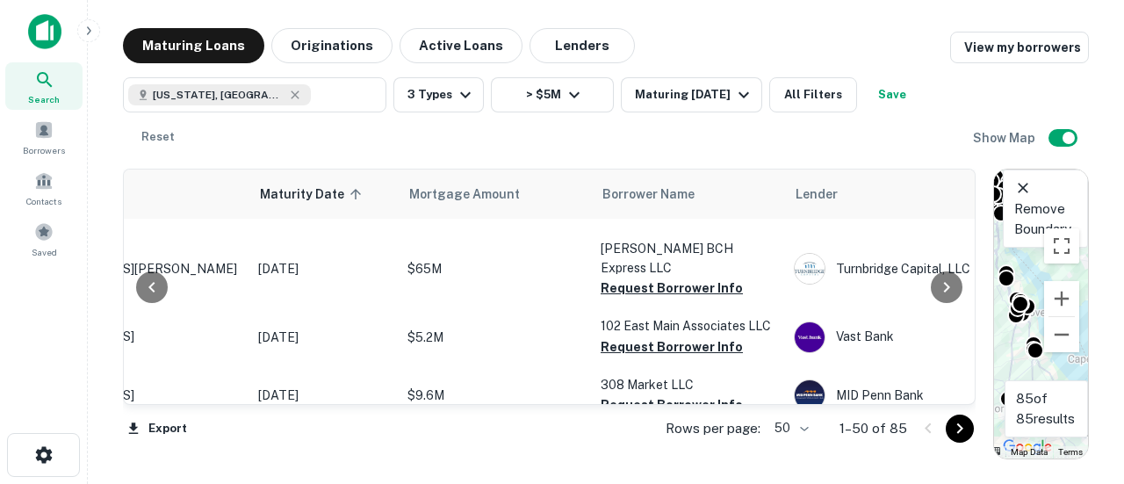
click at [632, 453] on button "Request Borrower Info" at bounding box center [672, 463] width 142 height 21
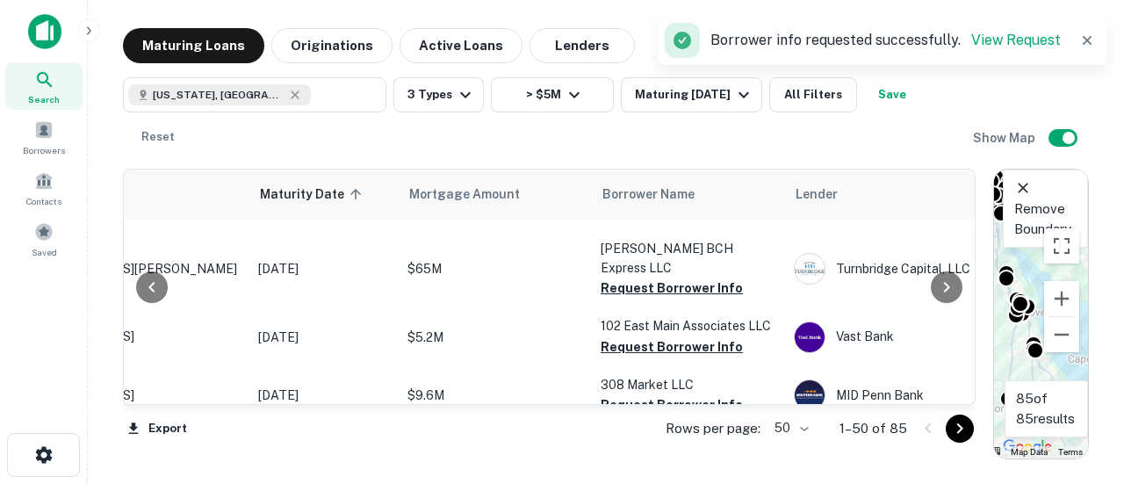
scroll to position [2810, 171]
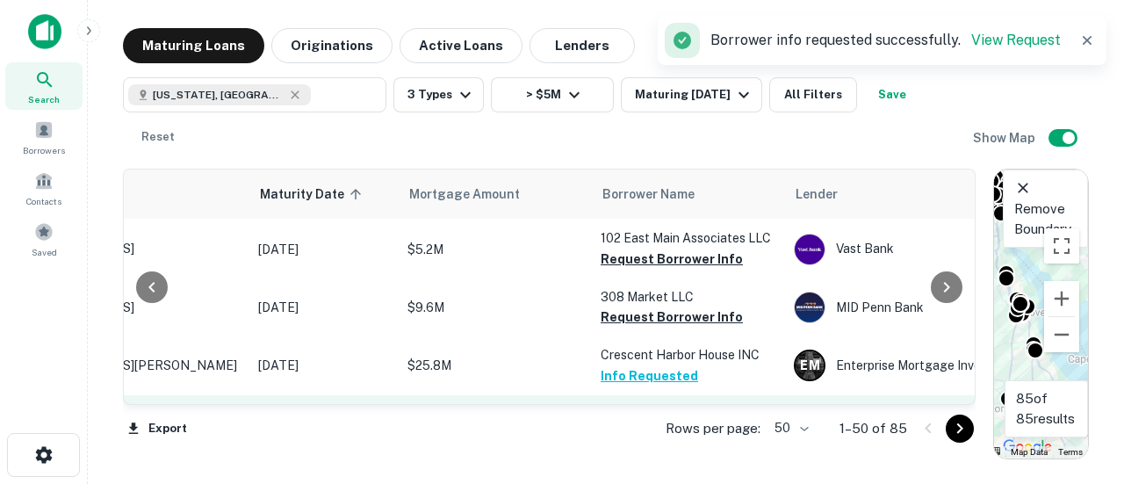
click at [628, 423] on button "Request Borrower Info" at bounding box center [672, 433] width 142 height 21
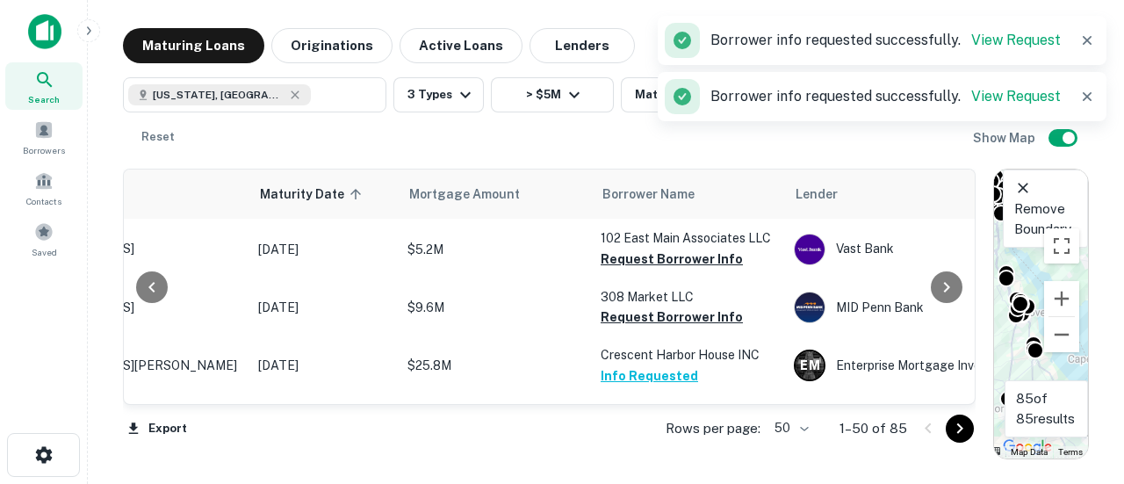
scroll to position [2898, 171]
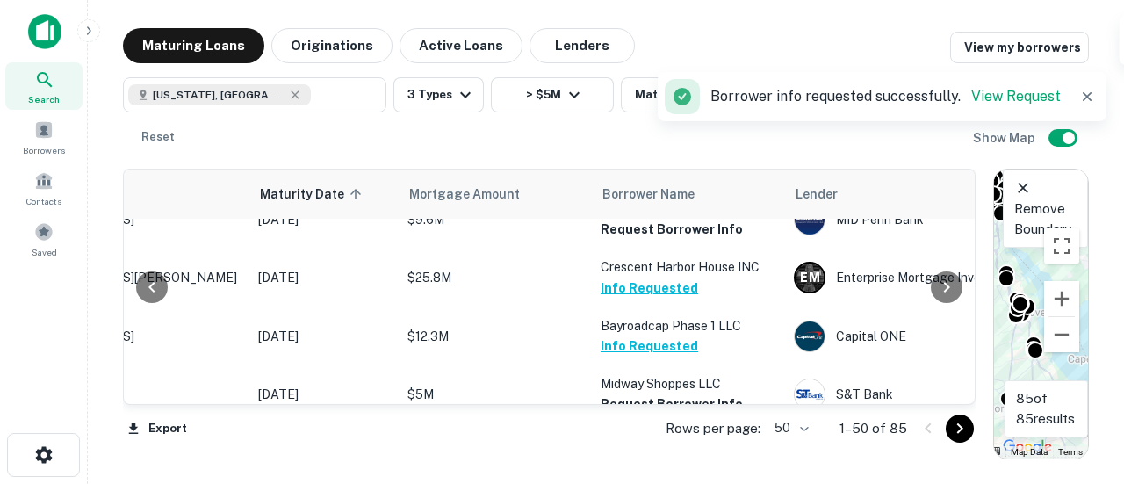
click at [636, 452] on button "Request Borrower Info" at bounding box center [672, 462] width 142 height 21
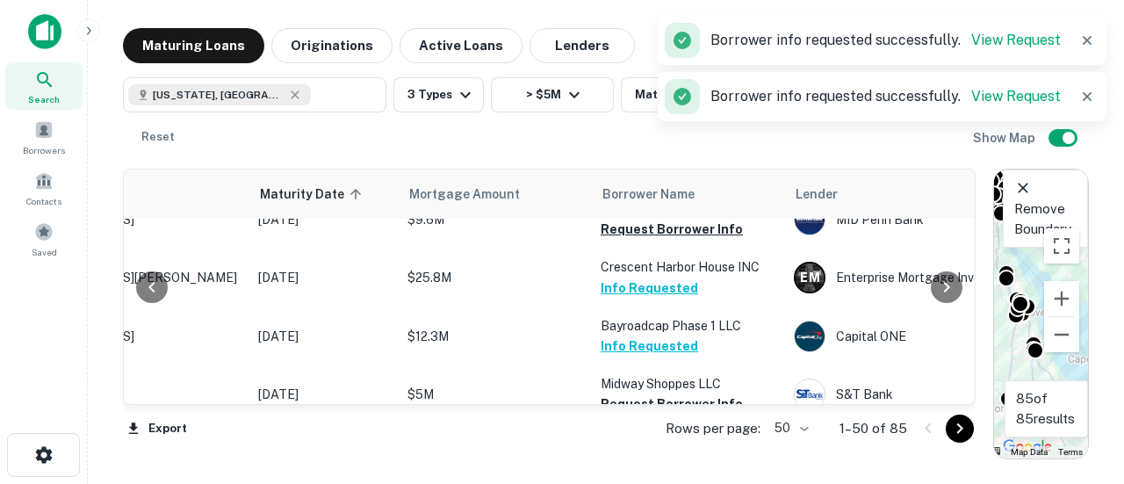
scroll to position [2899, 171]
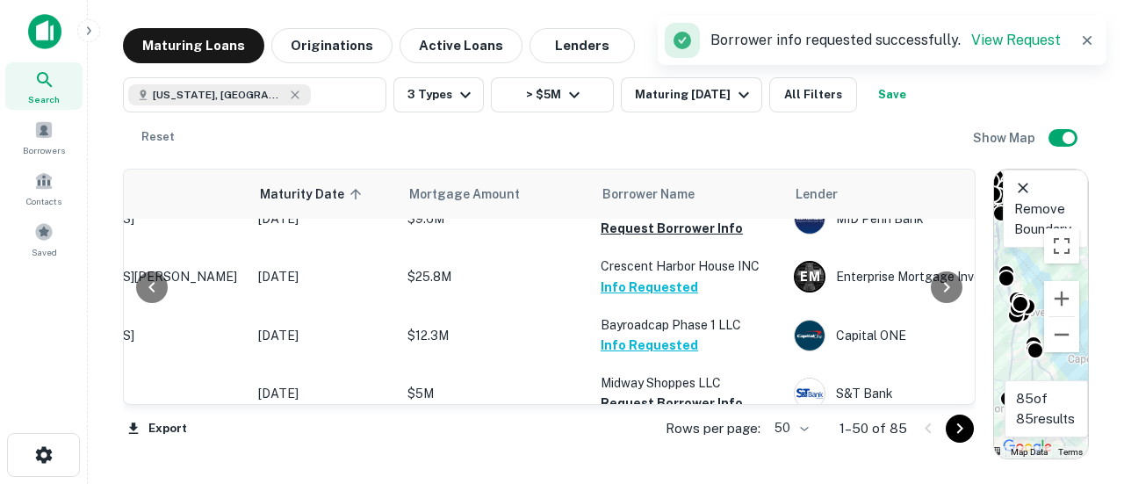
click at [951, 426] on icon "Go to next page" at bounding box center [959, 428] width 21 height 21
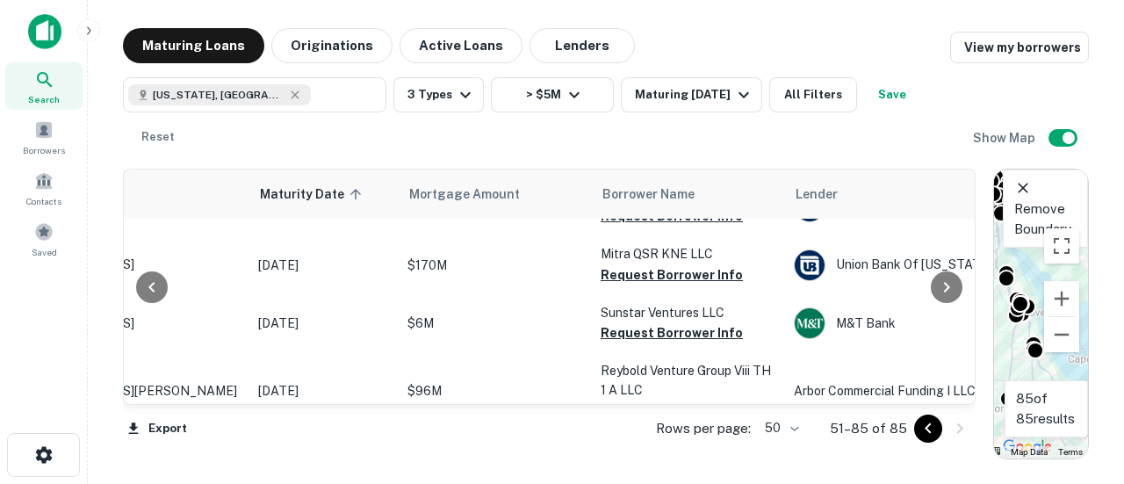
scroll to position [615, 171]
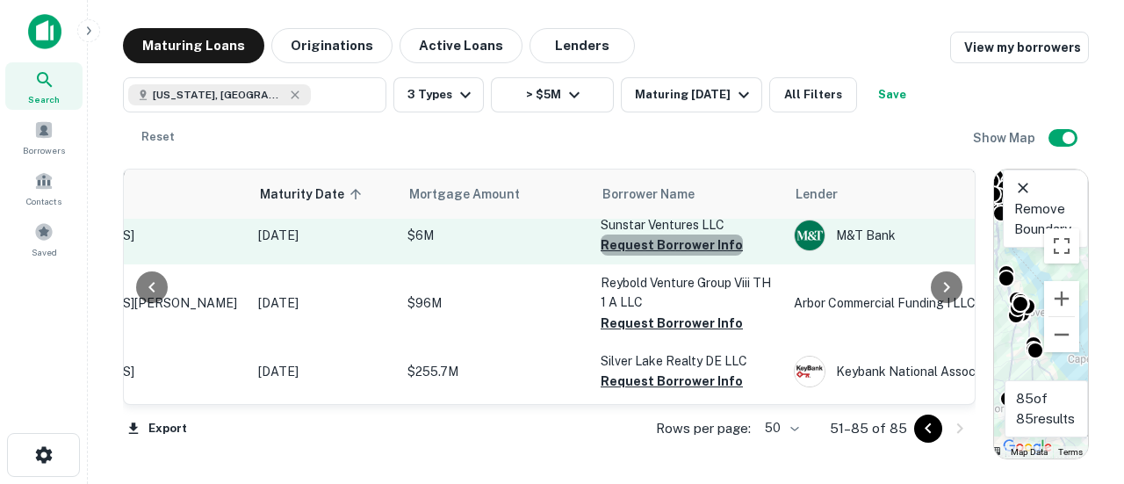
click at [680, 245] on button "Request Borrower Info" at bounding box center [672, 244] width 142 height 21
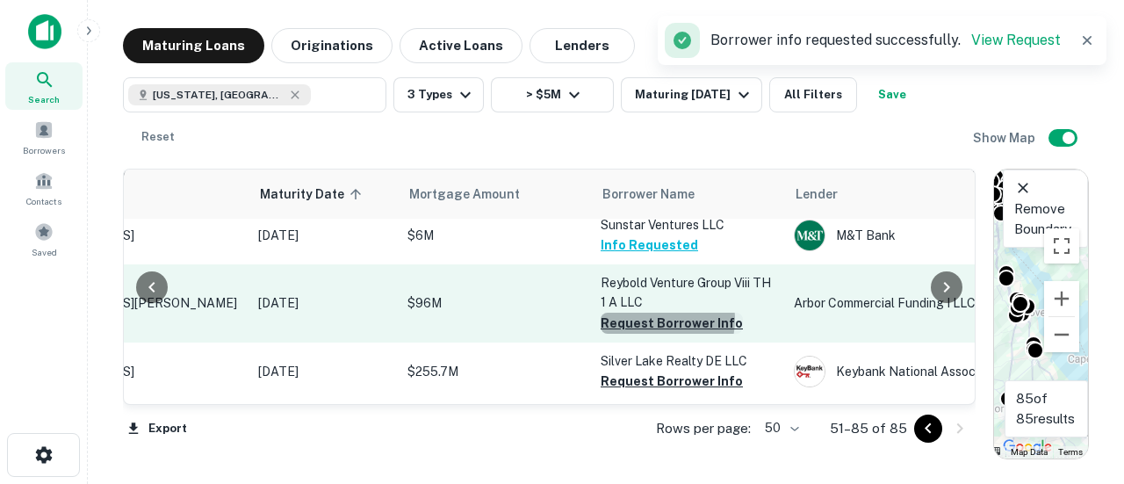
click at [648, 319] on button "Request Borrower Info" at bounding box center [672, 323] width 142 height 21
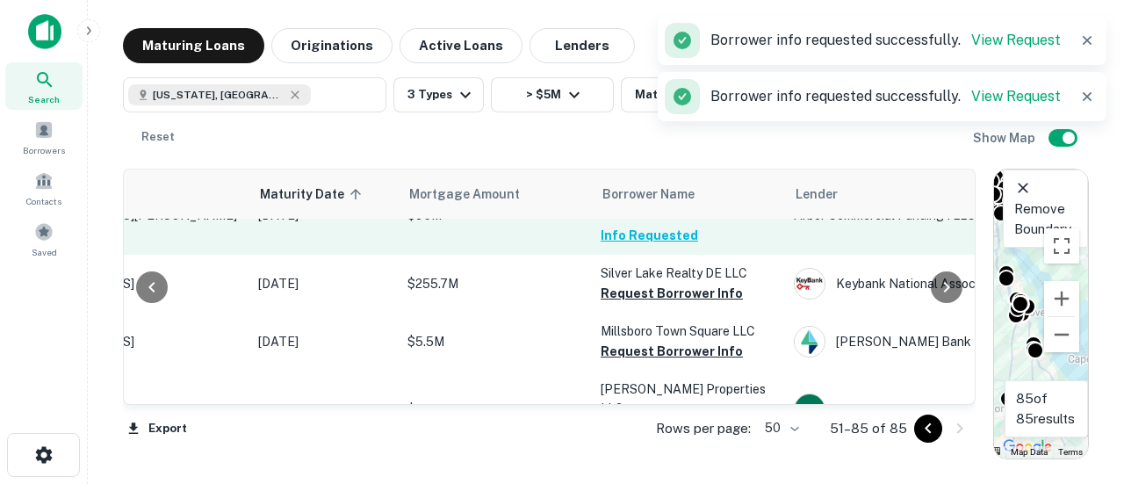
scroll to position [790, 171]
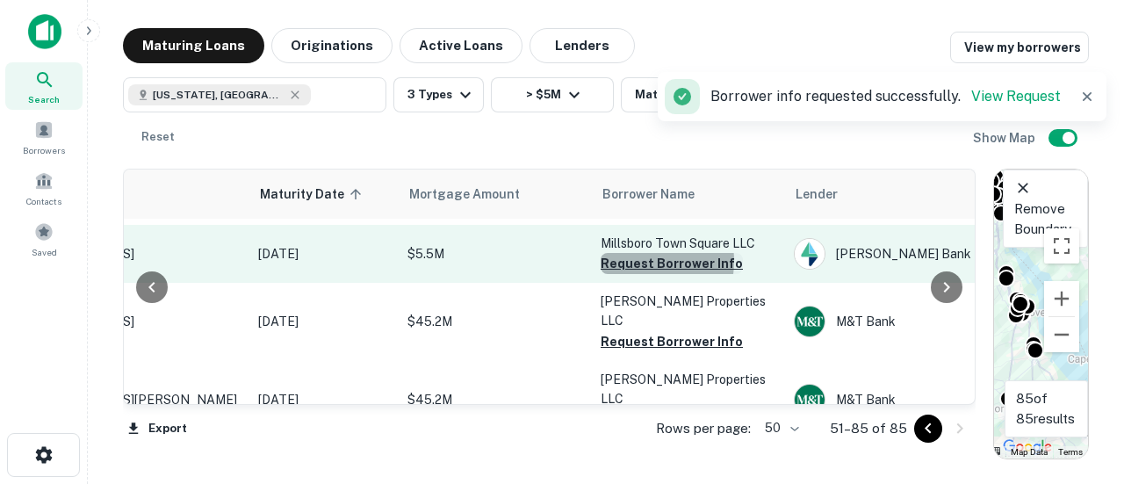
click at [645, 262] on button "Request Borrower Info" at bounding box center [672, 263] width 142 height 21
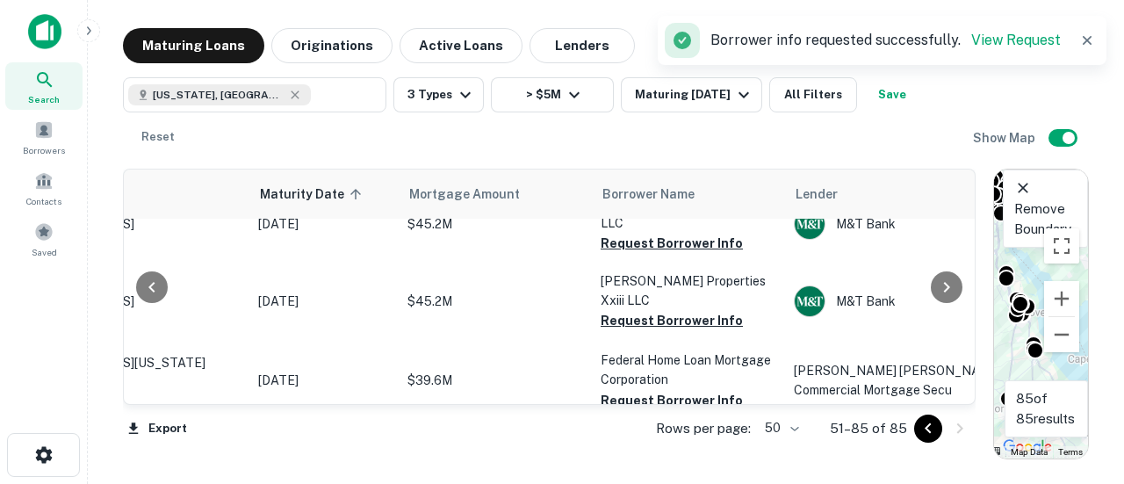
scroll to position [878, 171]
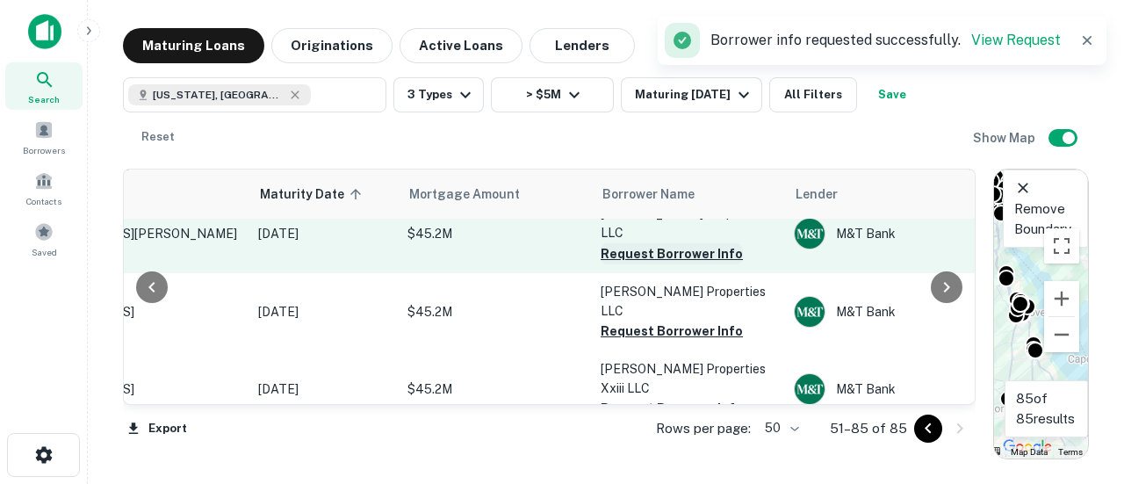
click at [620, 243] on button "Request Borrower Info" at bounding box center [672, 253] width 142 height 21
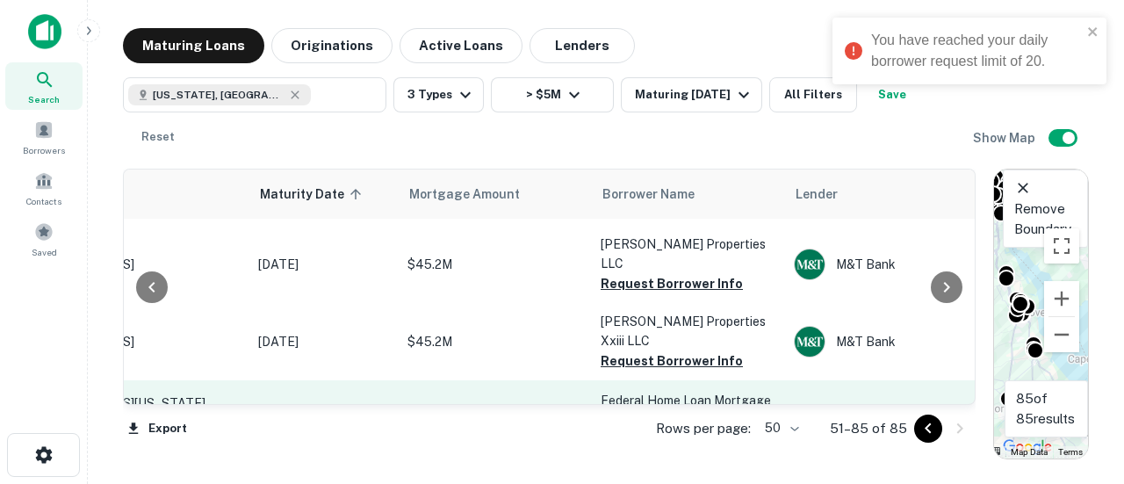
scroll to position [966, 171]
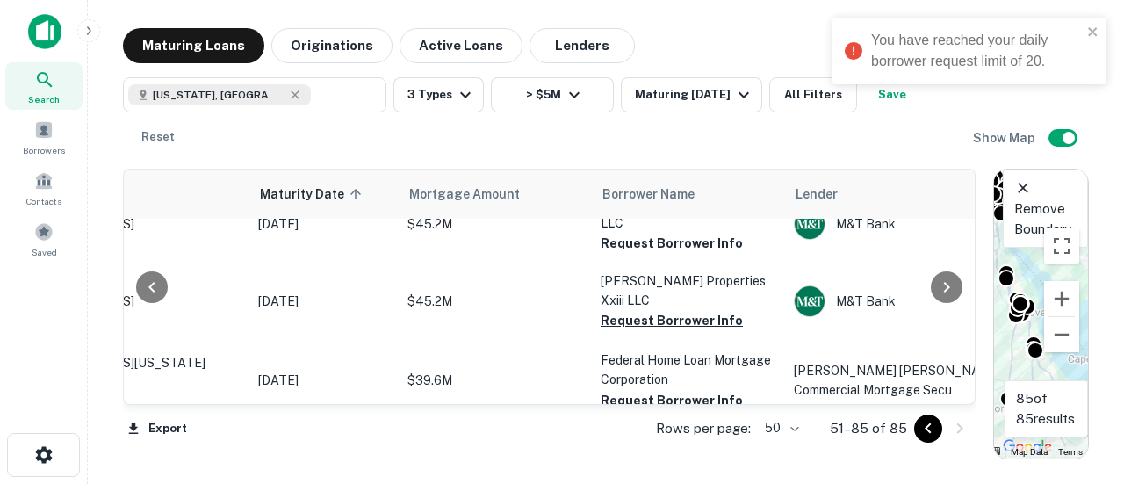
click at [1086, 30] on div "You have reached your daily borrower request limit of 20." at bounding box center [964, 51] width 248 height 53
